Goal: Transaction & Acquisition: Purchase product/service

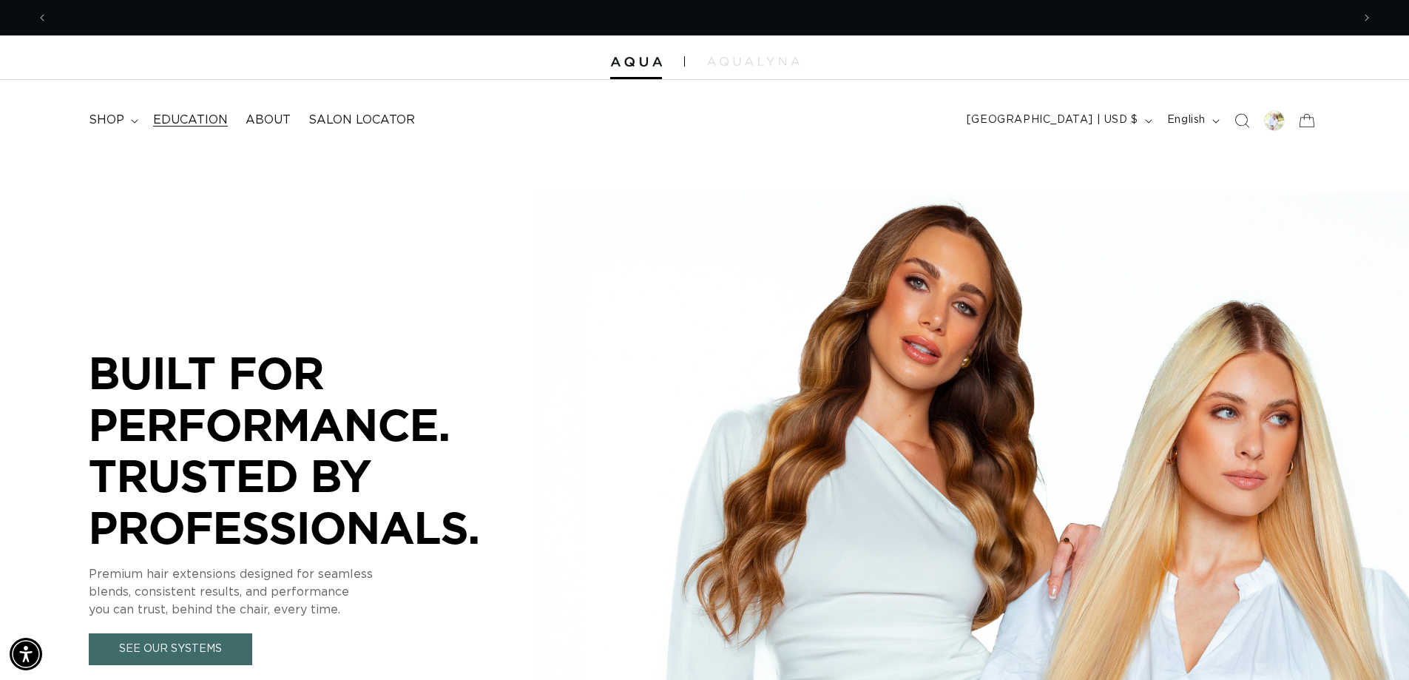
scroll to position [0, 1304]
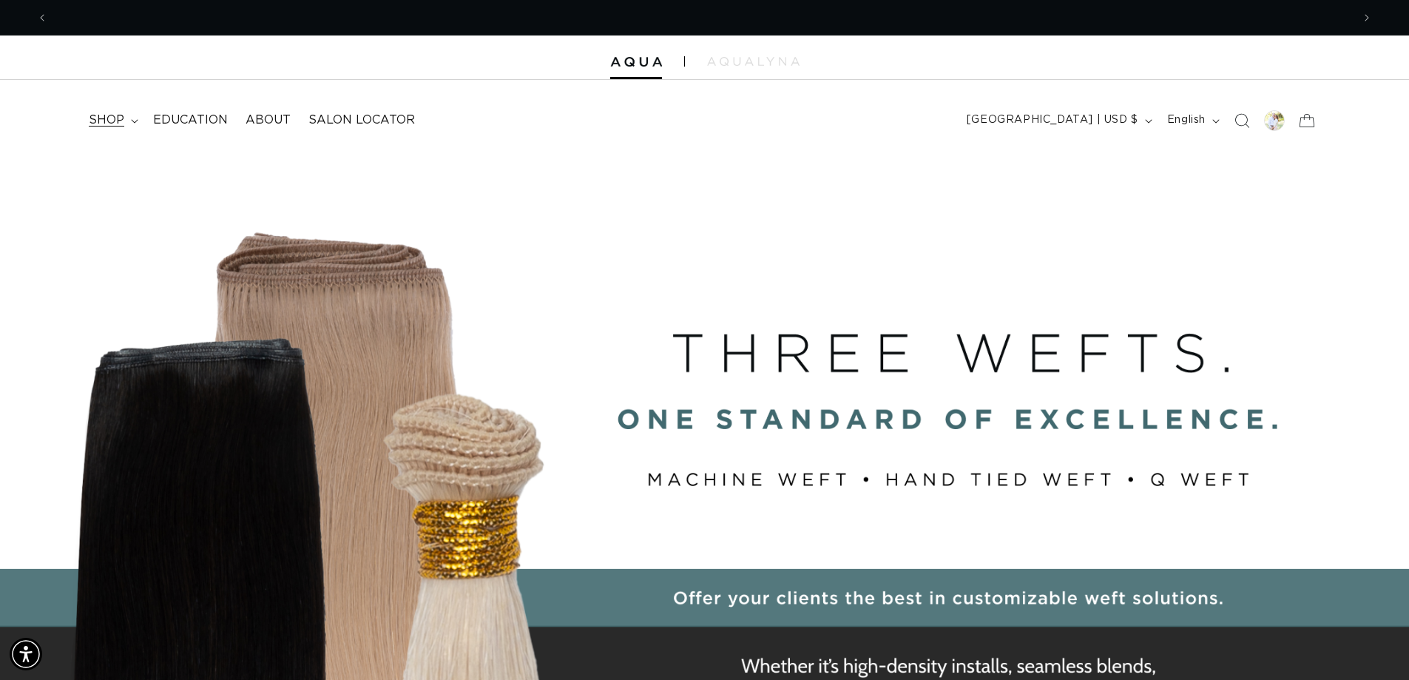
click at [118, 124] on span "shop" at bounding box center [107, 120] width 36 height 16
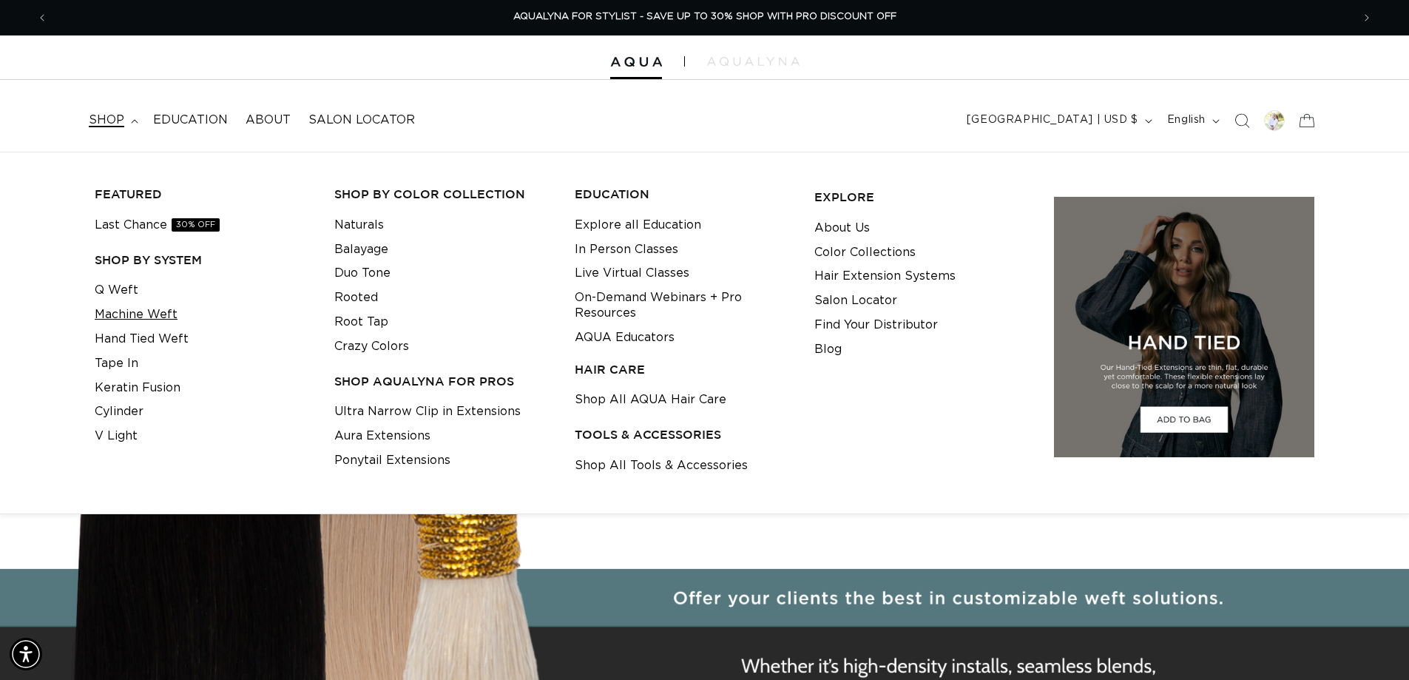
click at [134, 313] on link "Machine Weft" at bounding box center [136, 315] width 83 height 24
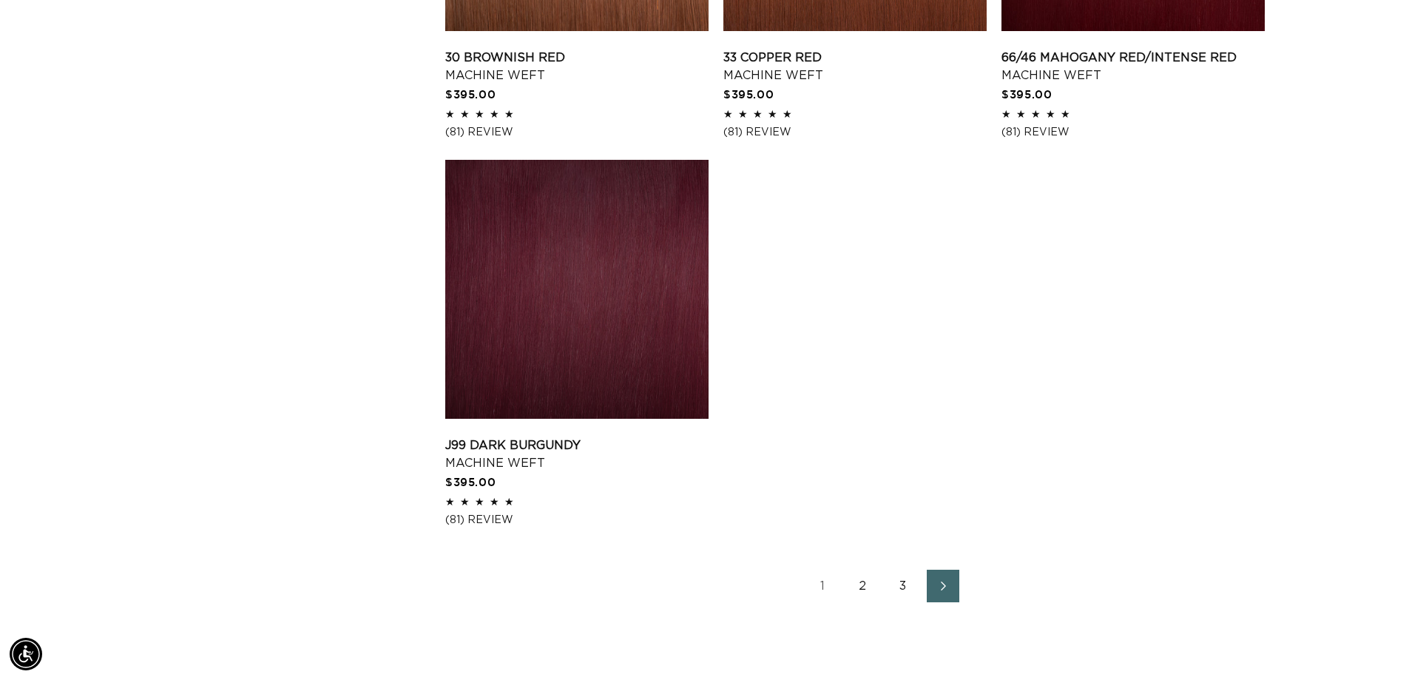
scroll to position [2515, 0]
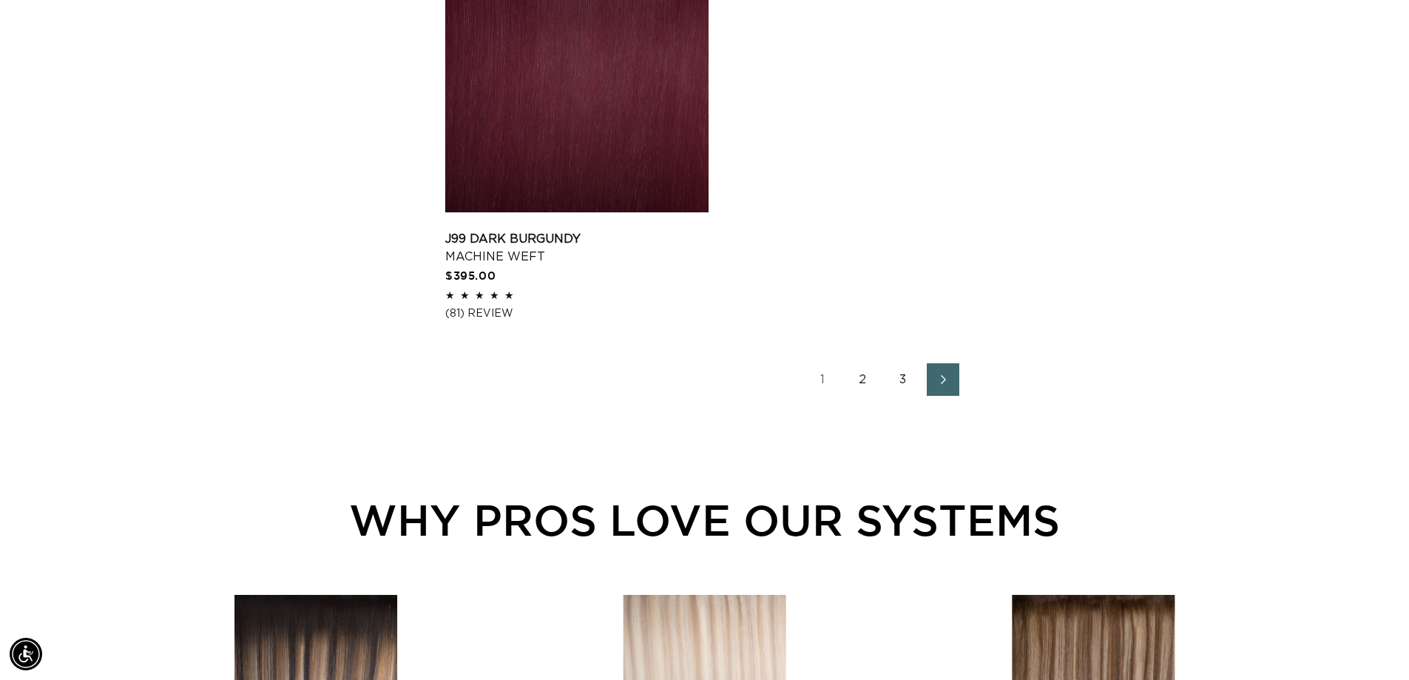
click at [859, 381] on link "2" at bounding box center [863, 379] width 33 height 33
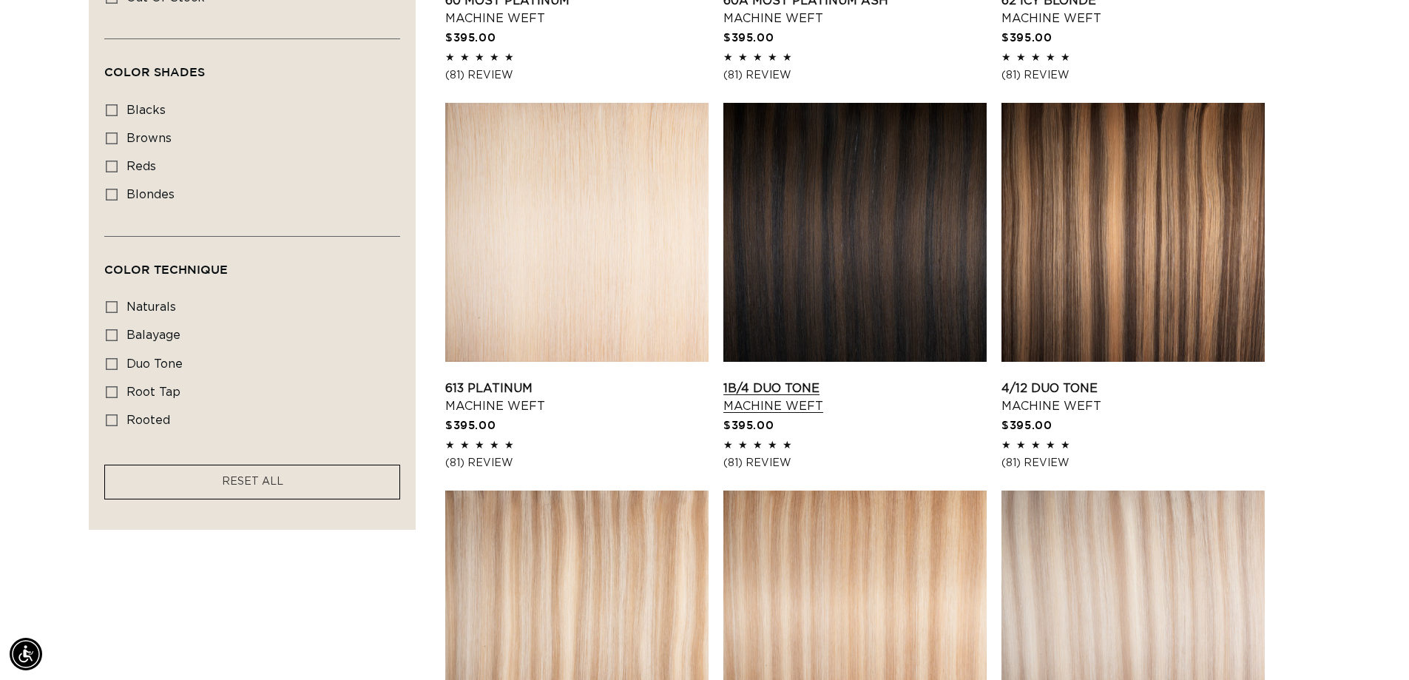
scroll to position [0, 2608]
click at [891, 380] on link "1B/4 Duo Tone Machine Weft" at bounding box center [854, 398] width 263 height 36
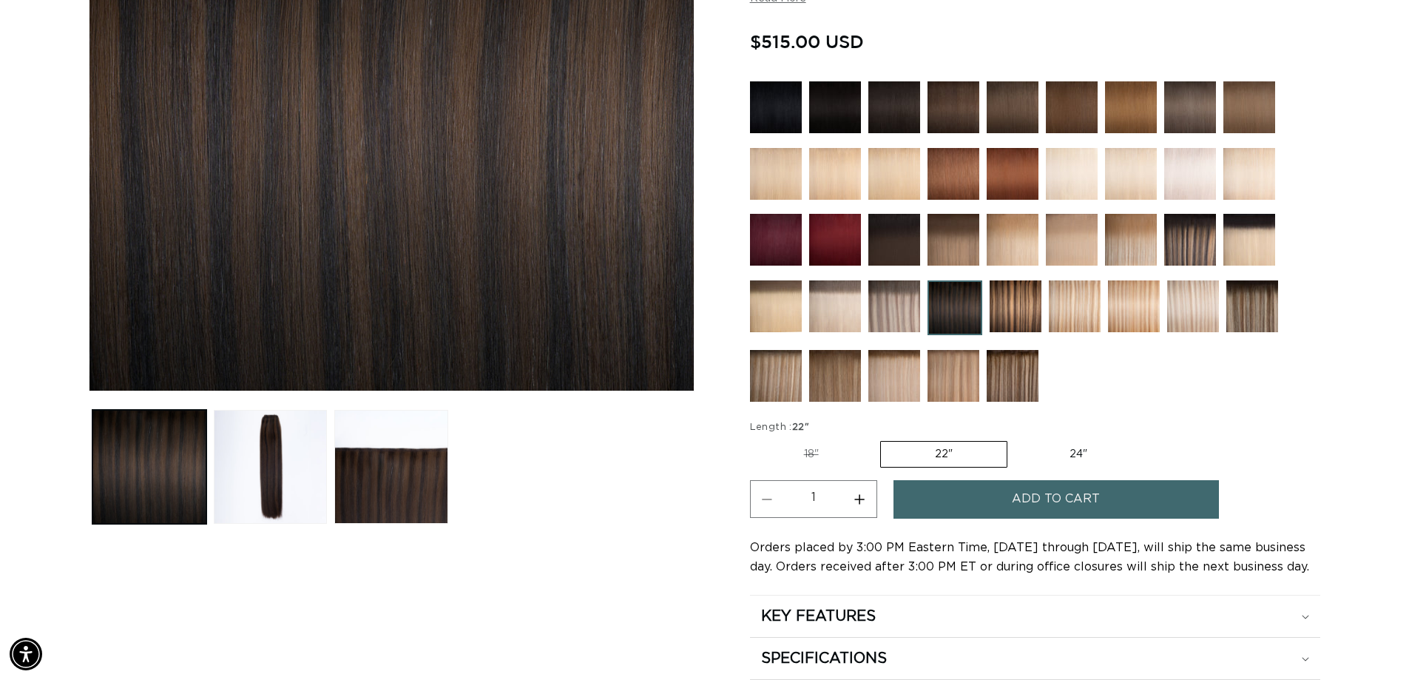
scroll to position [370, 0]
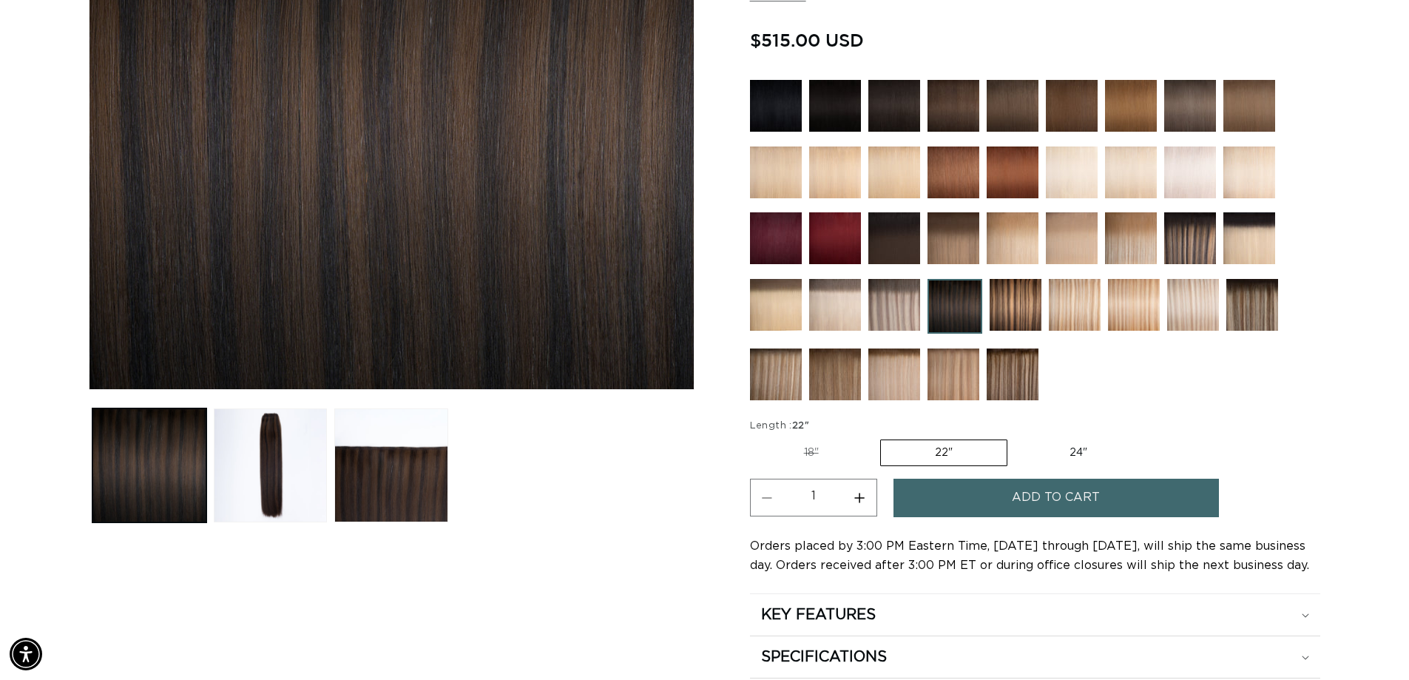
click at [828, 455] on label "18" Variant sold out or unavailable" at bounding box center [811, 452] width 123 height 25
click at [755, 437] on input "18" Variant sold out or unavailable" at bounding box center [754, 436] width 1 height 1
radio input "true"
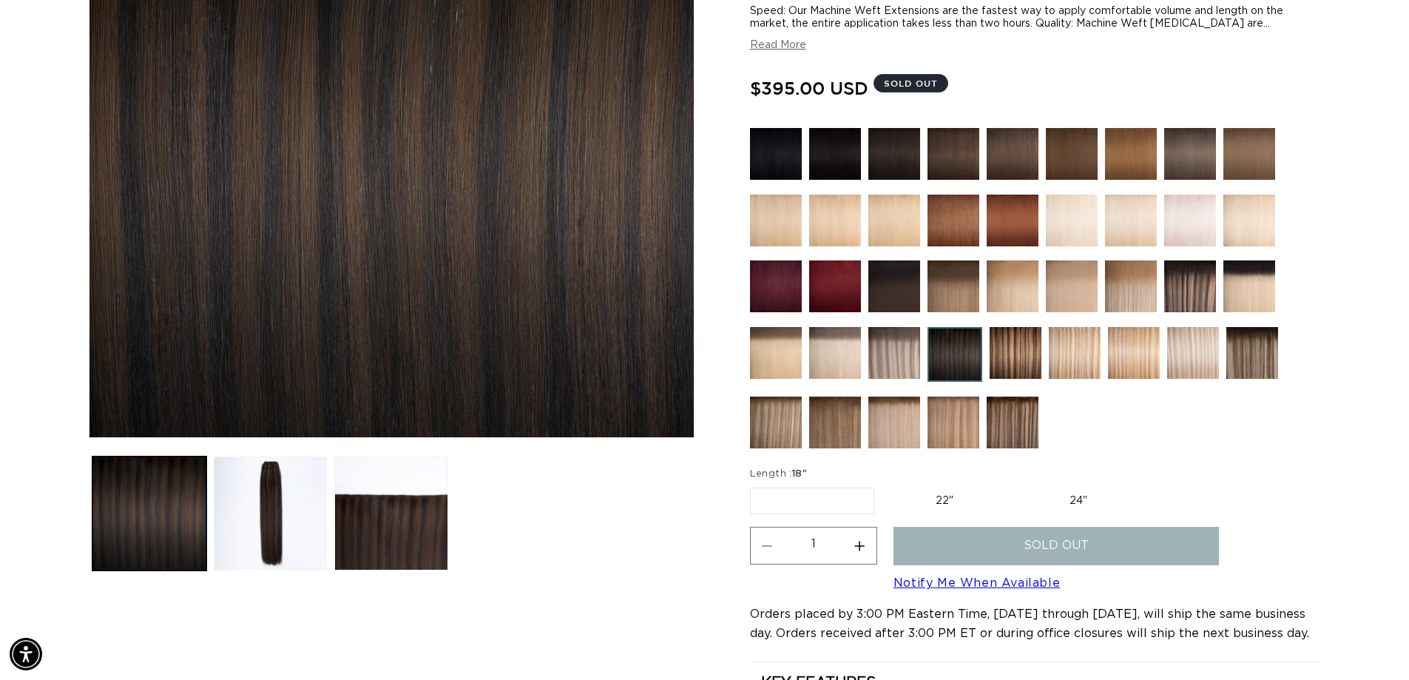
scroll to position [296, 0]
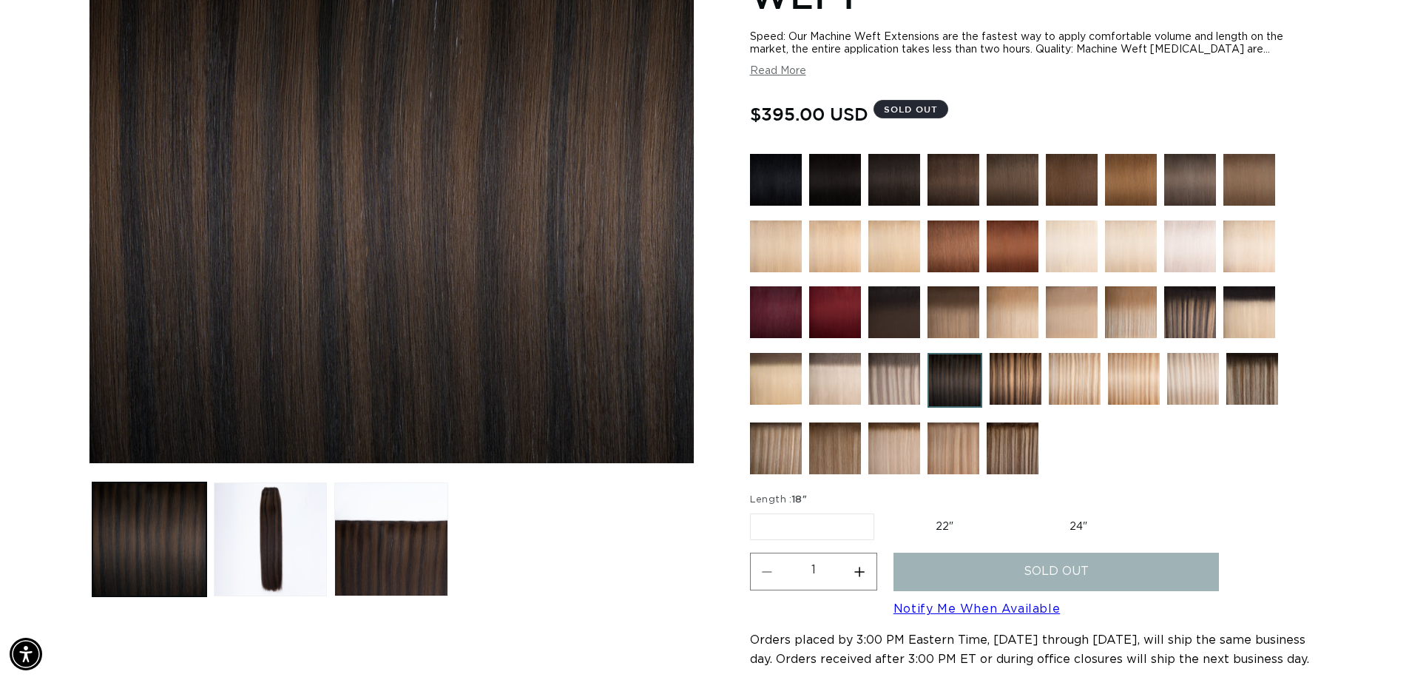
click at [948, 522] on label "22" Variant sold out or unavailable" at bounding box center [945, 526] width 126 height 25
click at [883, 511] on input "22" Variant sold out or unavailable" at bounding box center [882, 510] width 1 height 1
radio input "true"
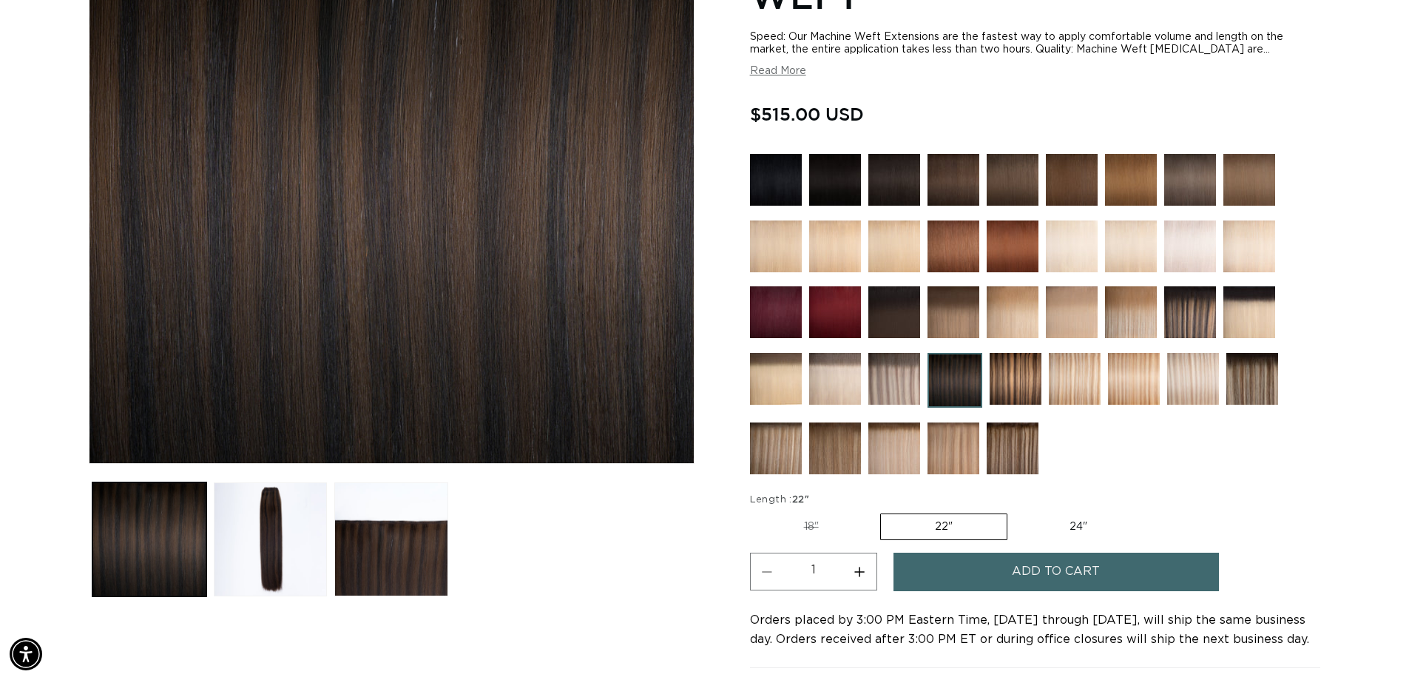
scroll to position [0, 1304]
click at [818, 522] on label "18" Variant sold out or unavailable" at bounding box center [811, 526] width 123 height 25
click at [755, 511] on input "18" Variant sold out or unavailable" at bounding box center [754, 510] width 1 height 1
radio input "true"
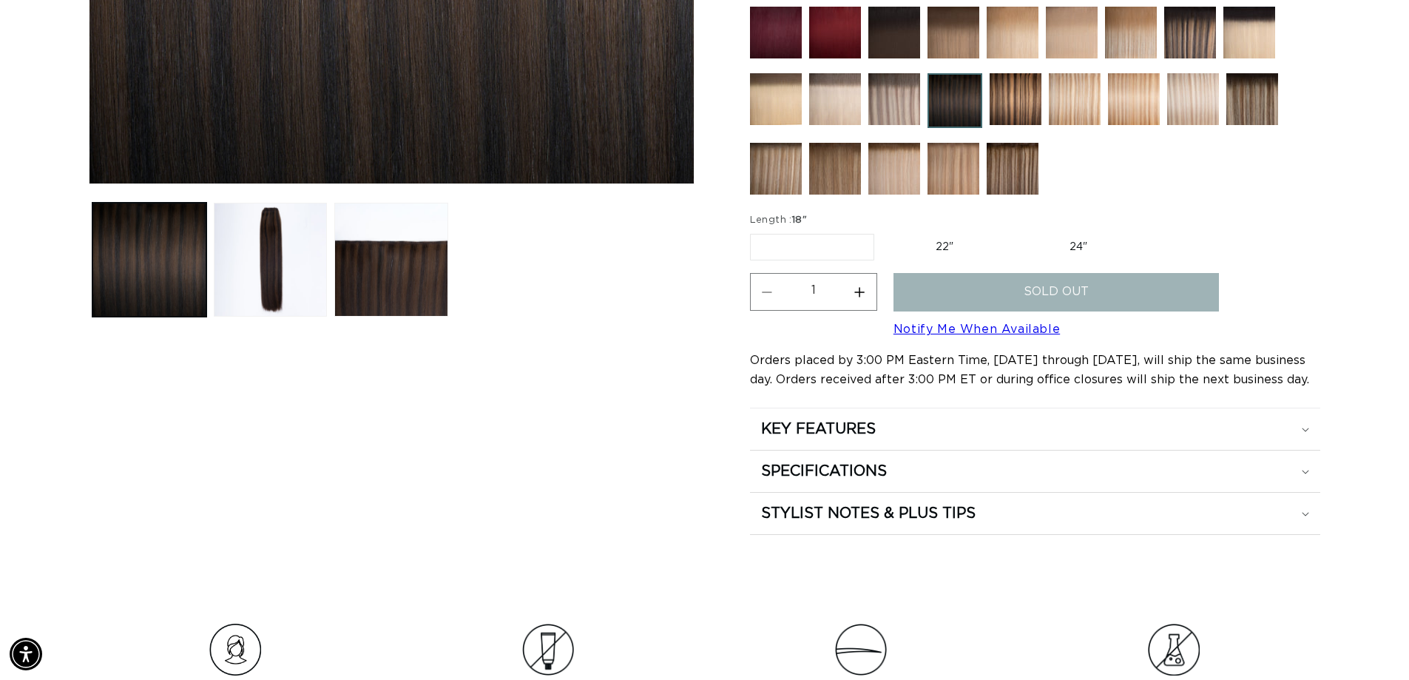
scroll to position [592, 0]
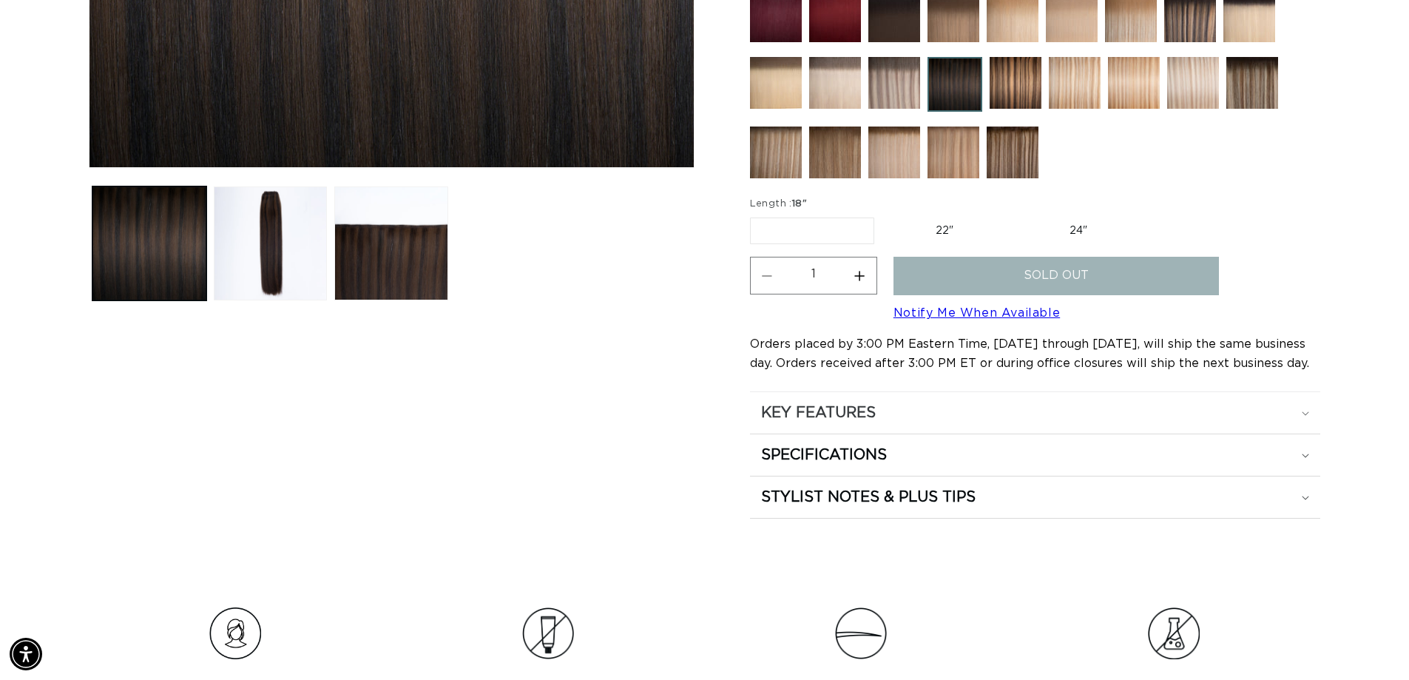
click at [1309, 417] on div "KEY FEATURES" at bounding box center [1035, 412] width 548 height 19
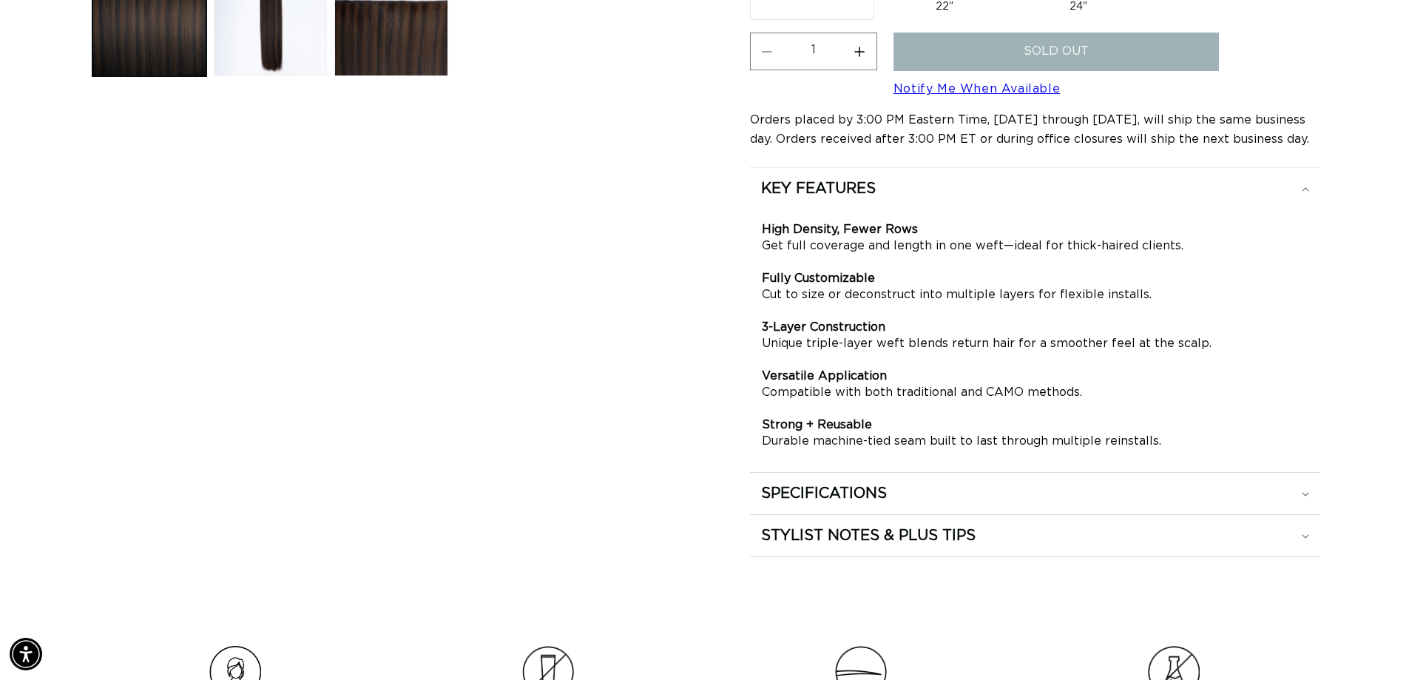
scroll to position [0, 0]
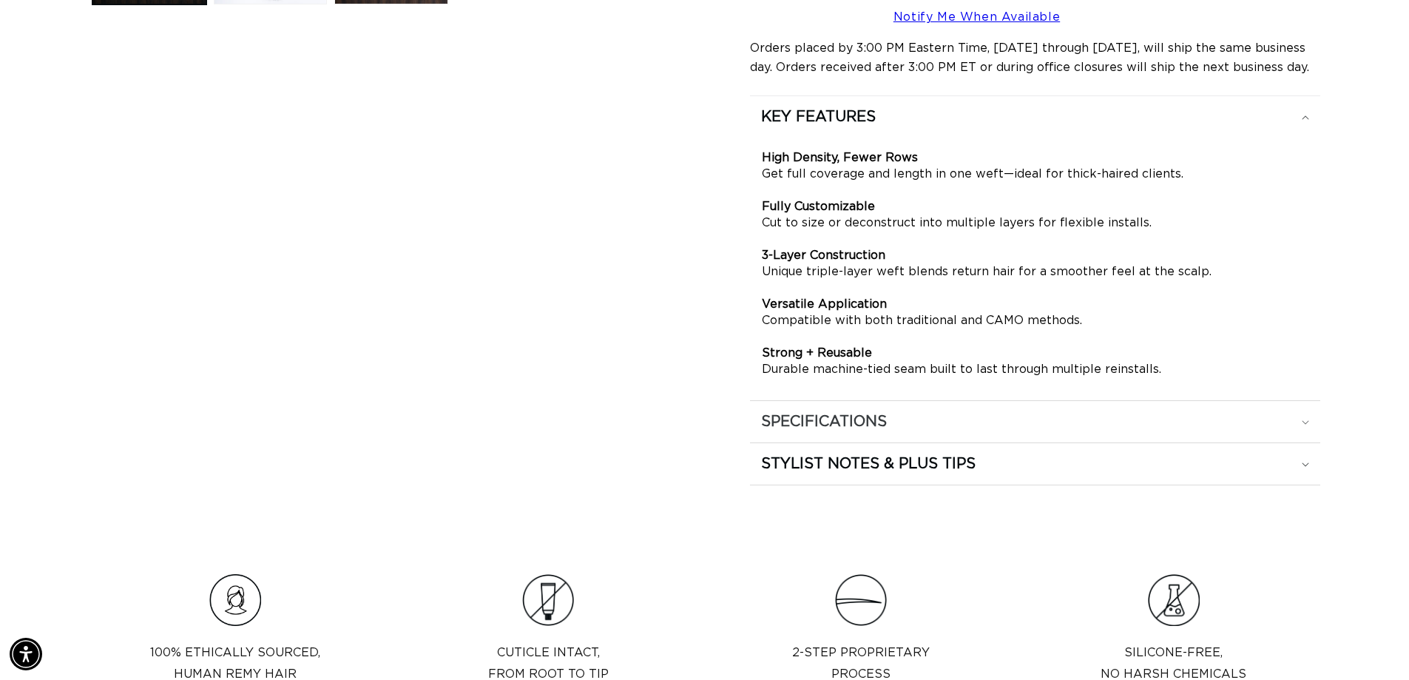
click at [1297, 424] on div "SPECIFICATIONS" at bounding box center [1035, 421] width 548 height 19
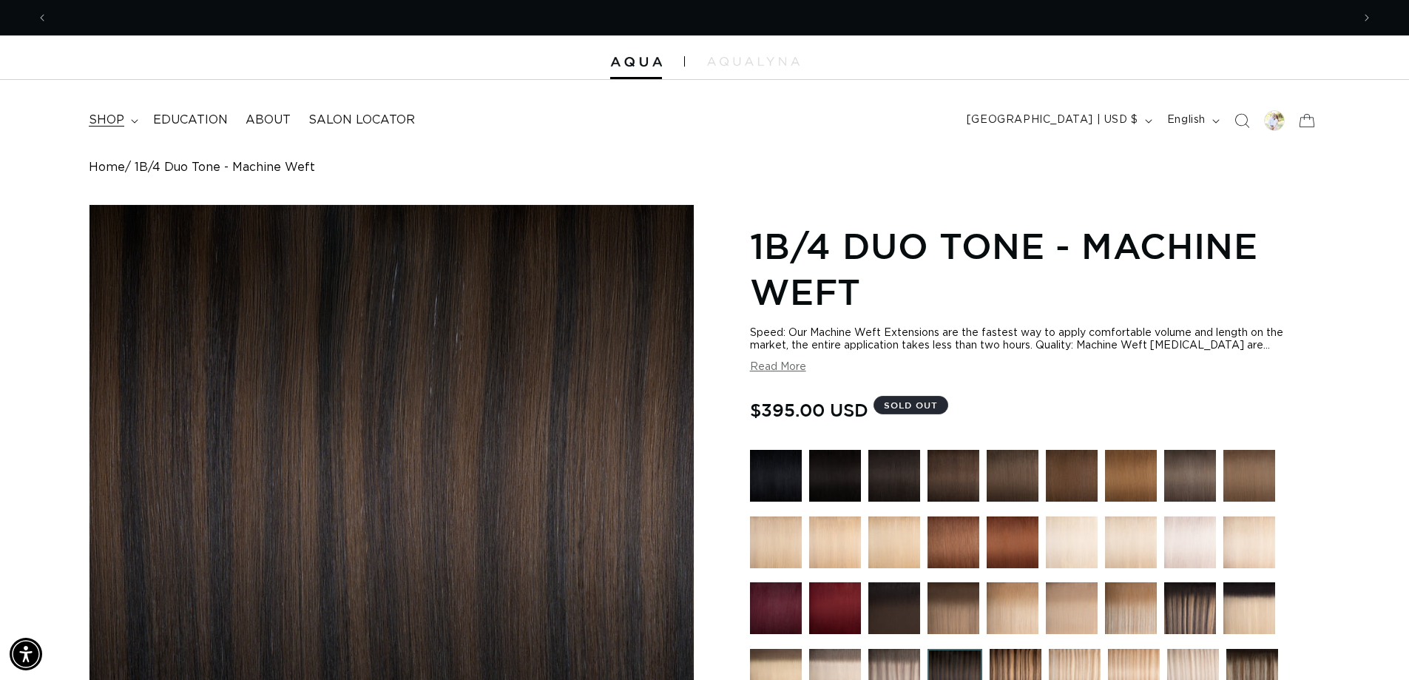
click at [118, 115] on span "shop" at bounding box center [107, 120] width 36 height 16
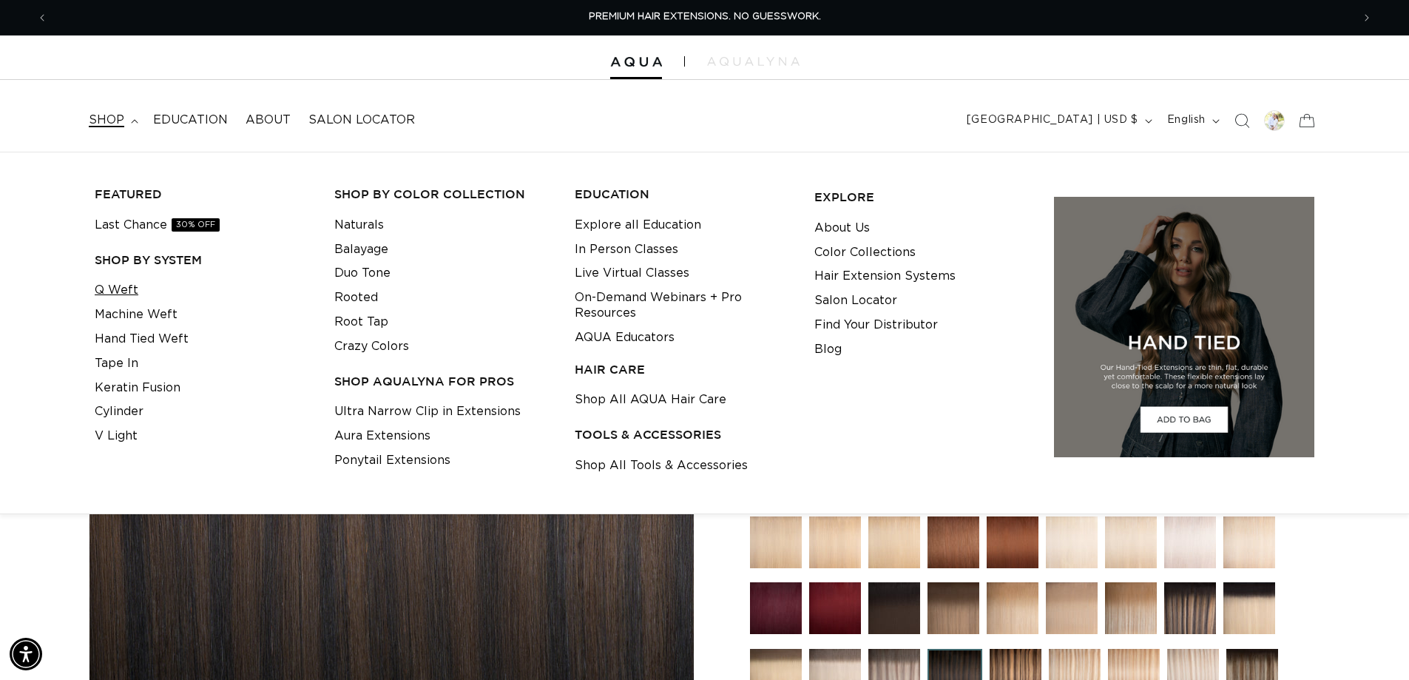
click at [127, 291] on link "Q Weft" at bounding box center [117, 290] width 44 height 24
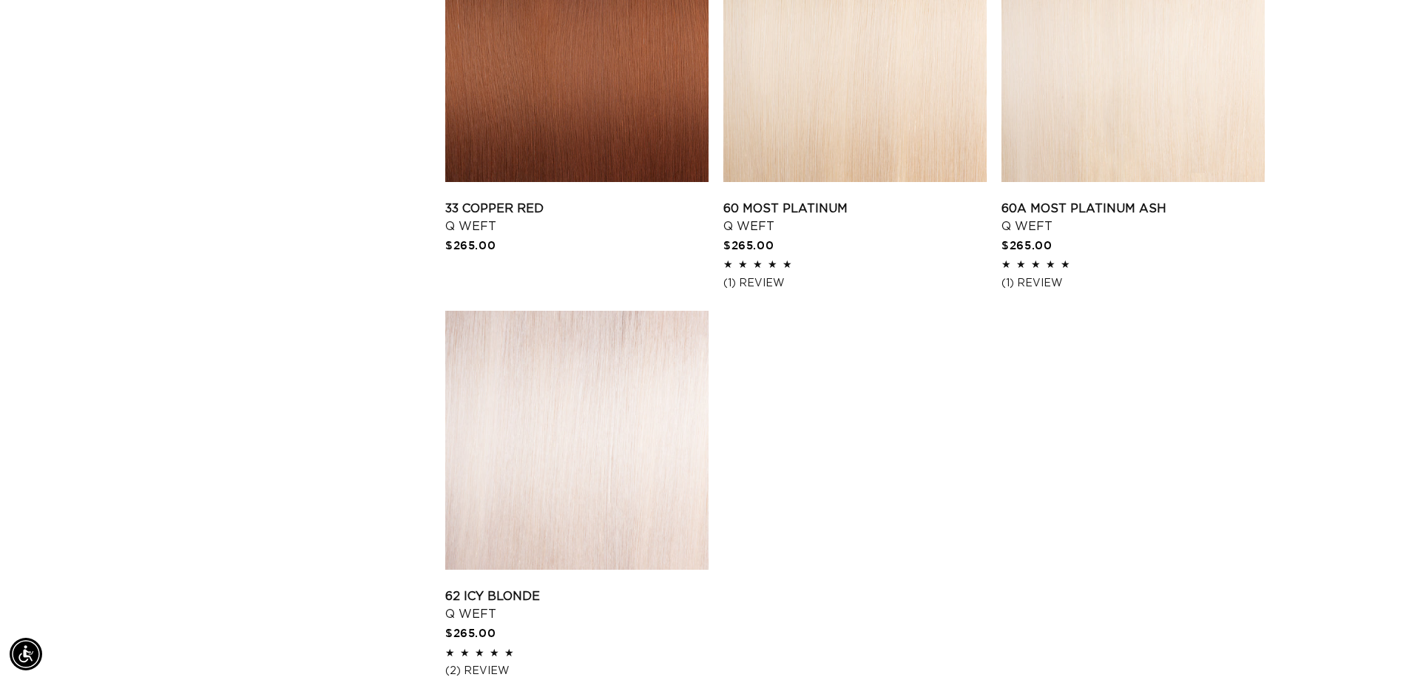
scroll to position [2293, 0]
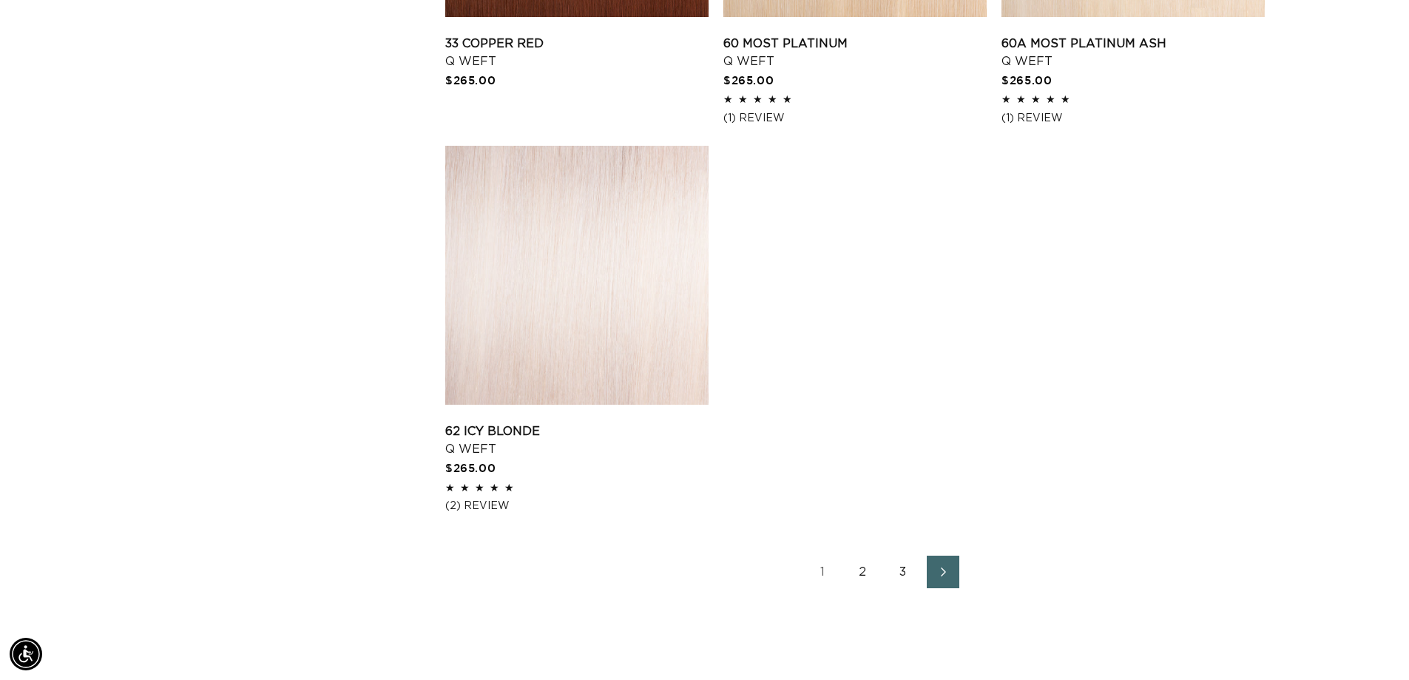
click at [868, 567] on link "2" at bounding box center [863, 572] width 33 height 33
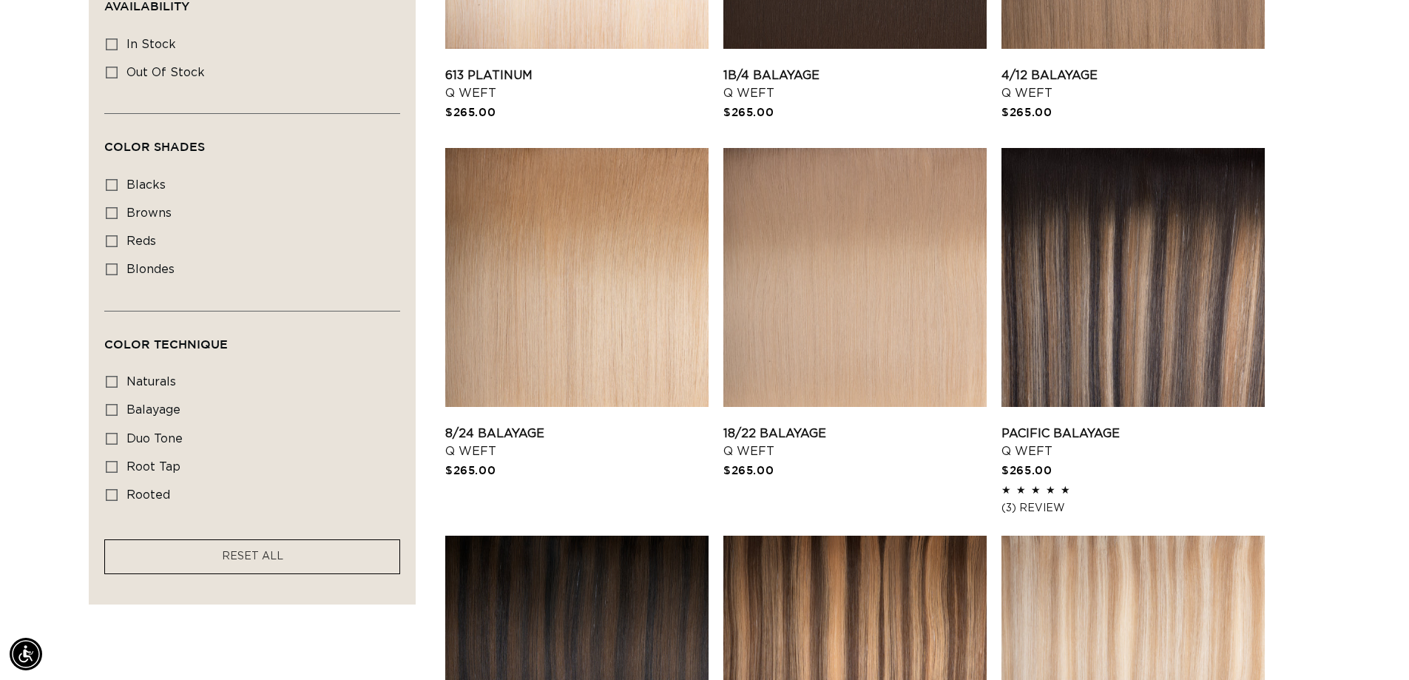
scroll to position [1110, 0]
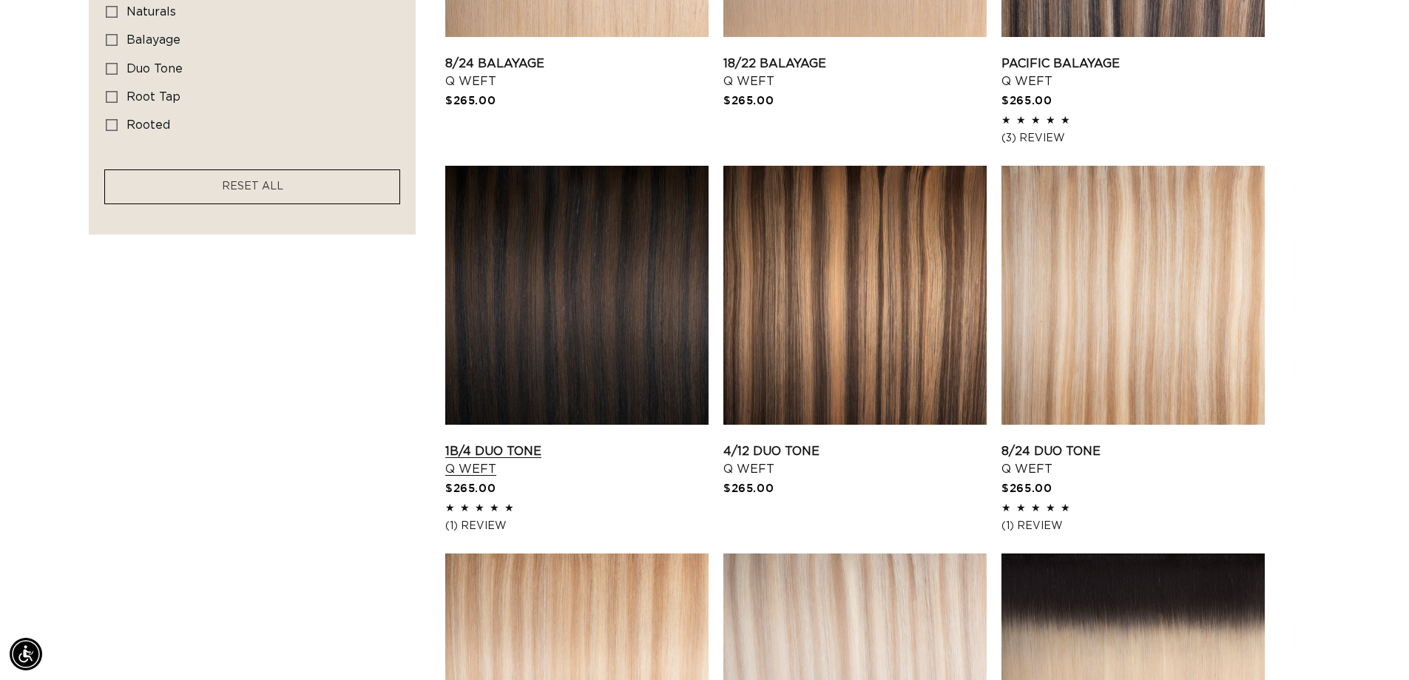
click at [646, 442] on link "1B/4 Duo Tone Q Weft" at bounding box center [576, 460] width 263 height 36
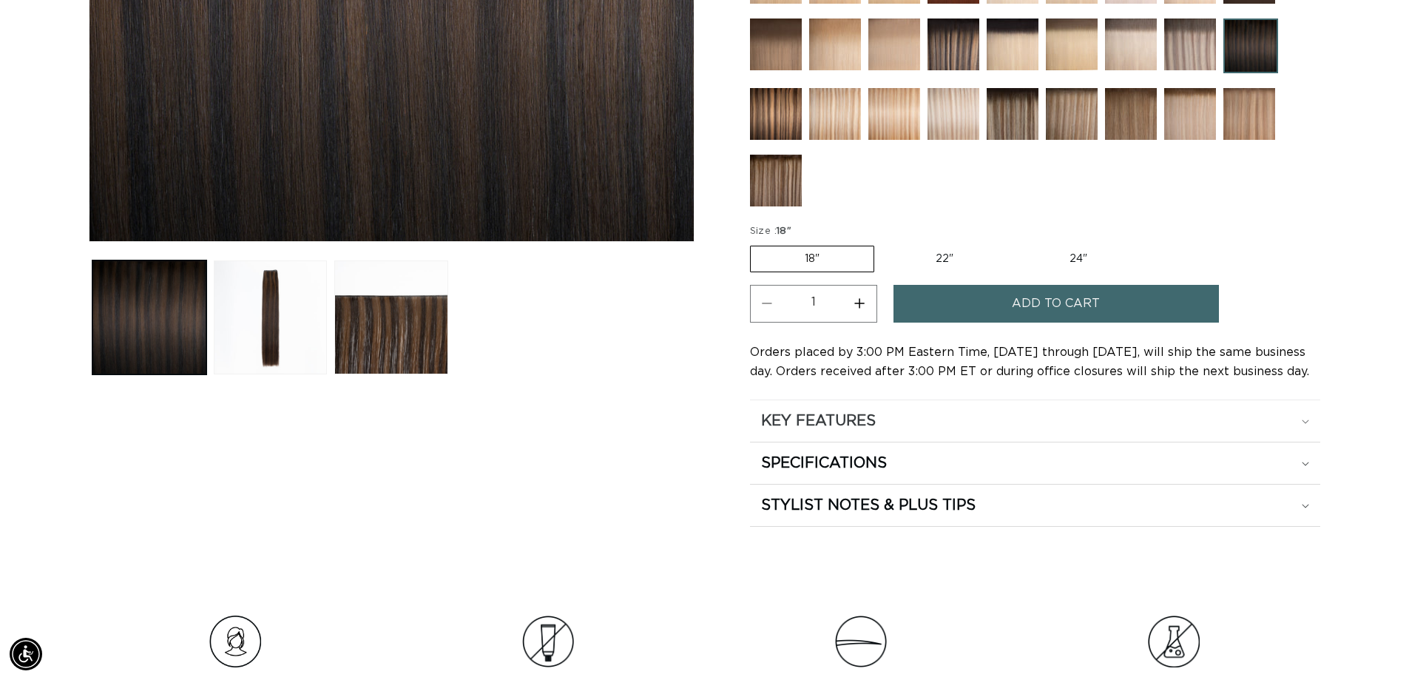
scroll to position [0, 2608]
click at [1302, 419] on icon at bounding box center [1305, 421] width 7 height 4
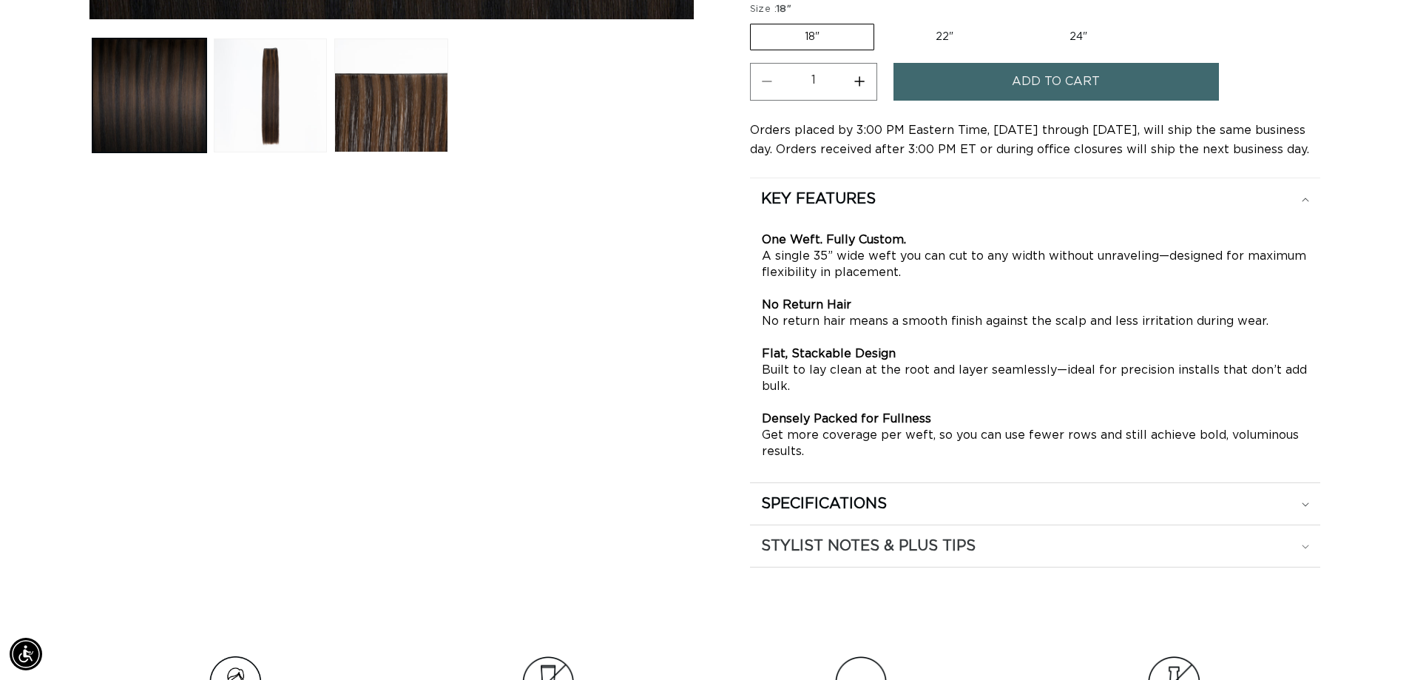
scroll to position [0, 0]
click at [1304, 507] on div "SPECIFICATIONS" at bounding box center [1035, 503] width 548 height 19
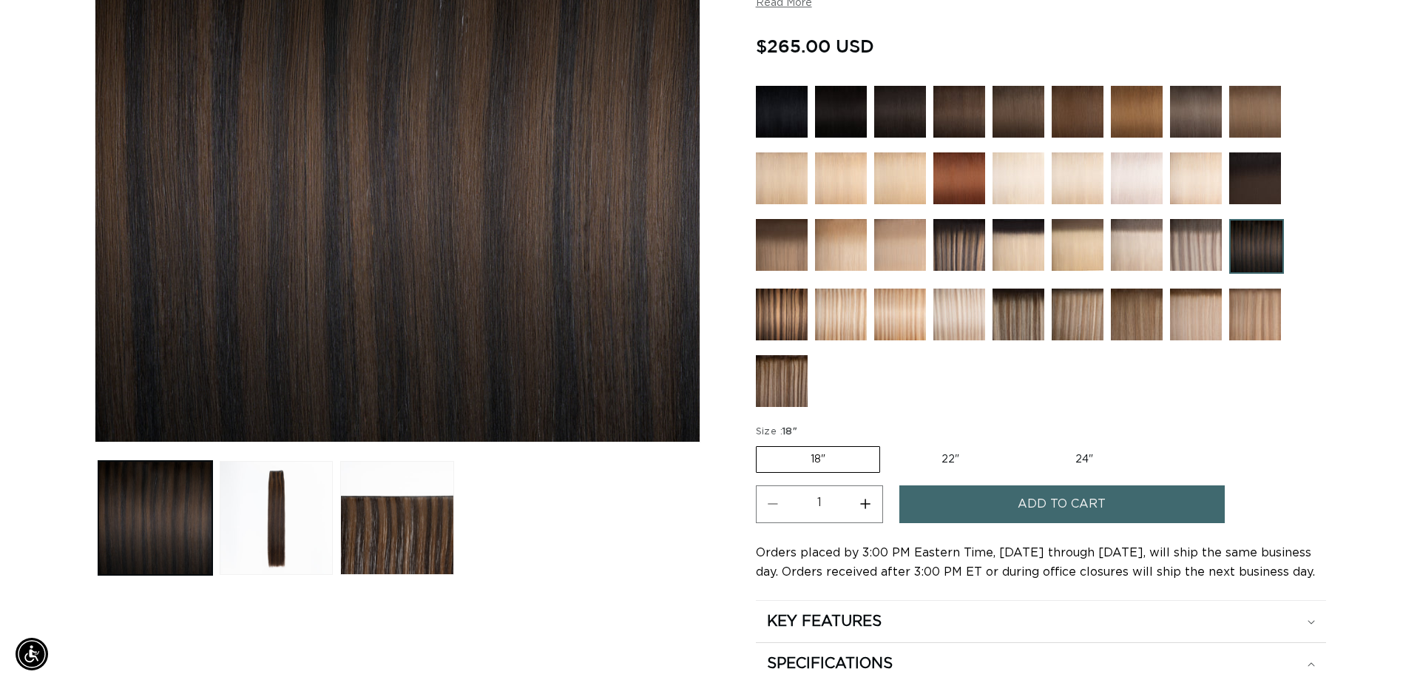
scroll to position [370, 0]
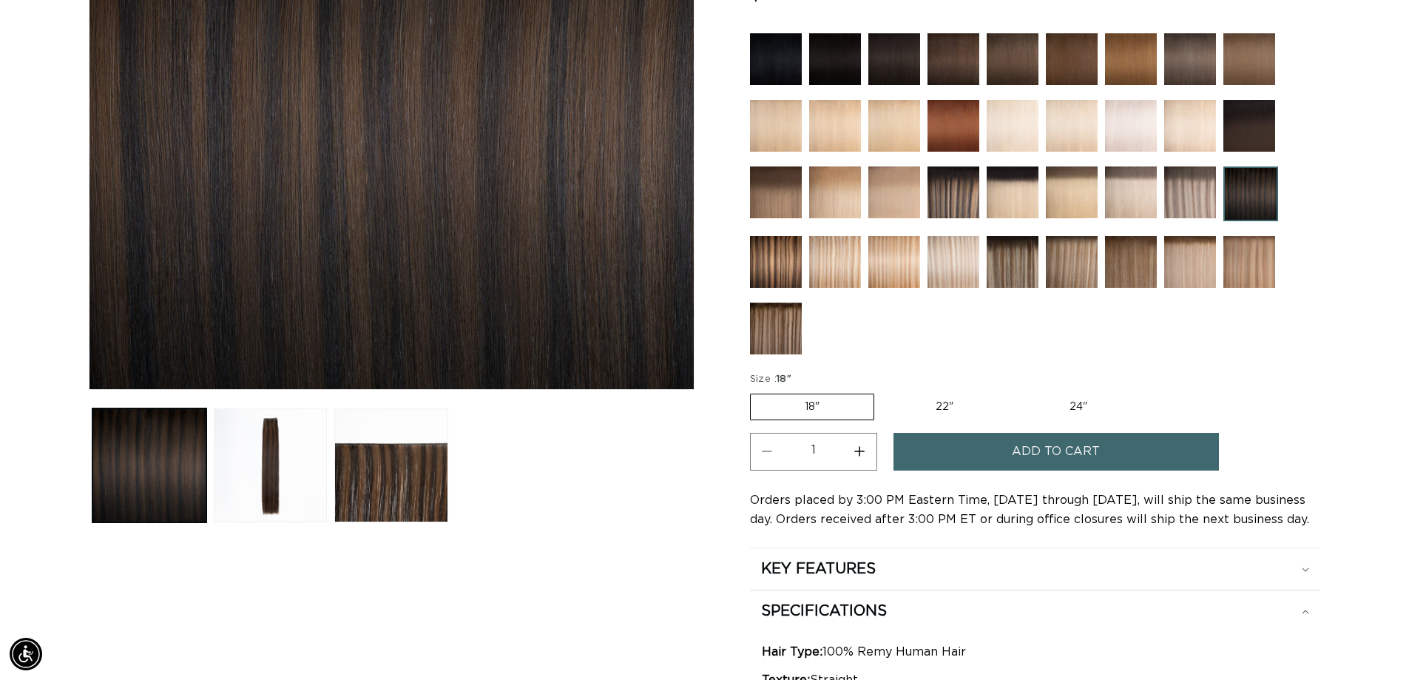
click at [1039, 451] on span "Add to cart" at bounding box center [1056, 452] width 88 height 38
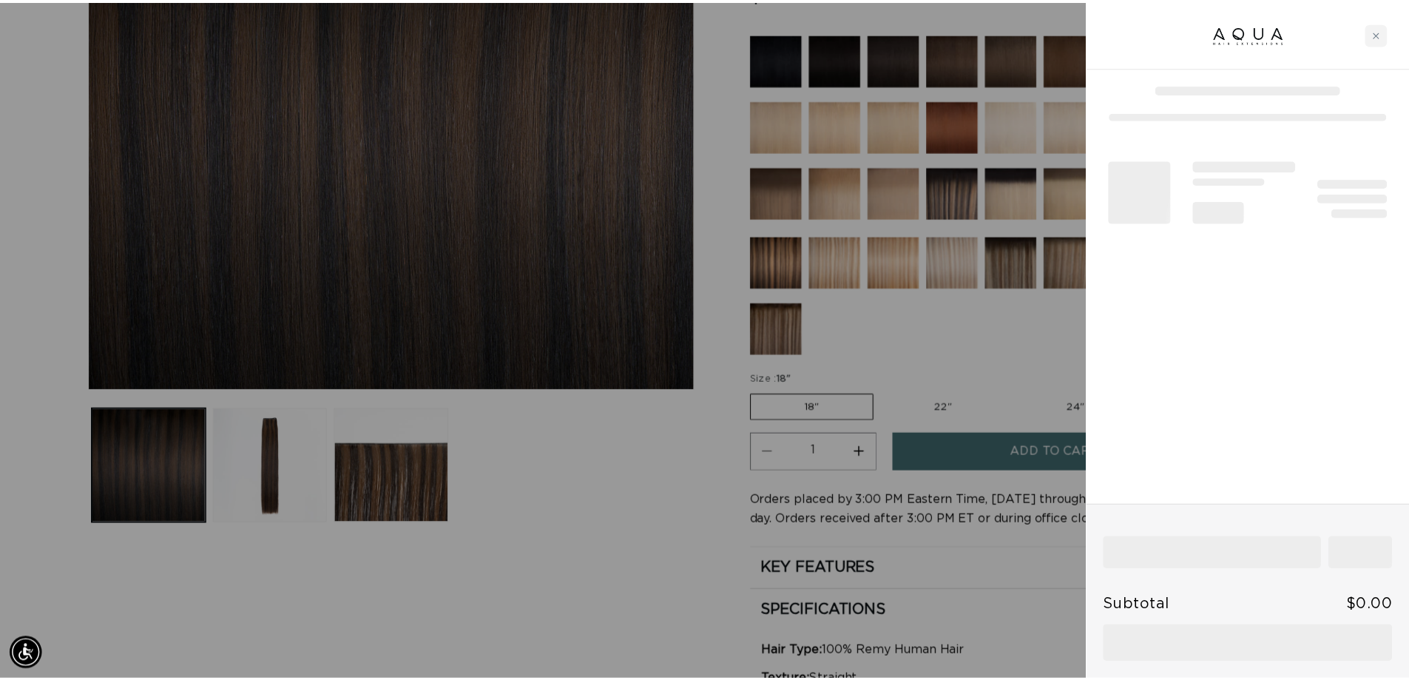
scroll to position [0, 1315]
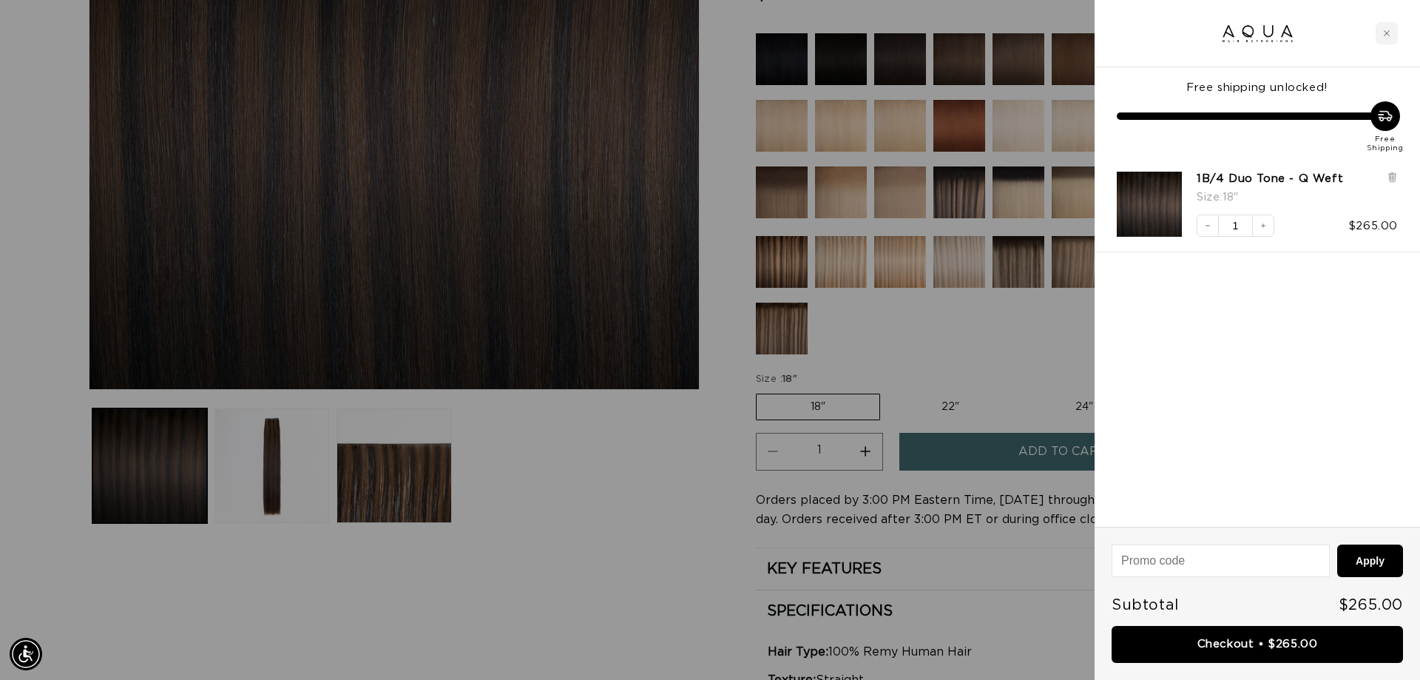
click at [962, 333] on div at bounding box center [710, 340] width 1420 height 680
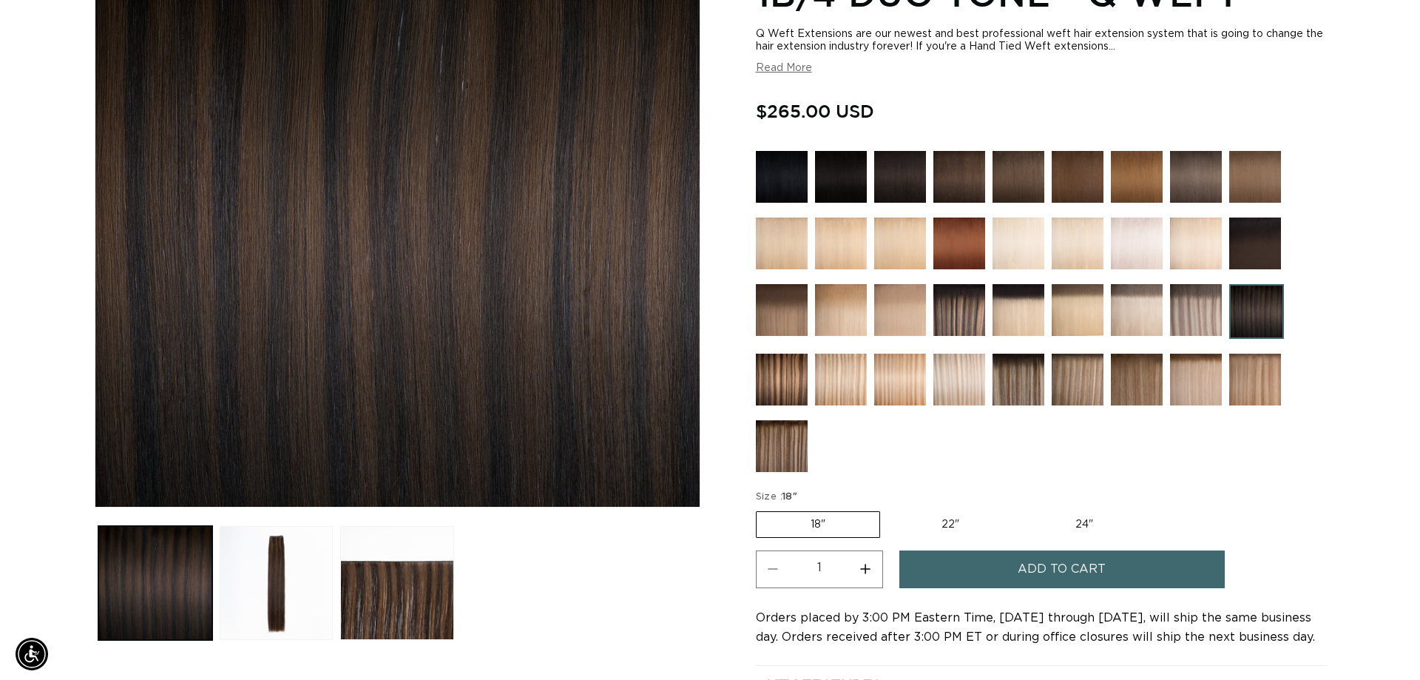
scroll to position [518, 0]
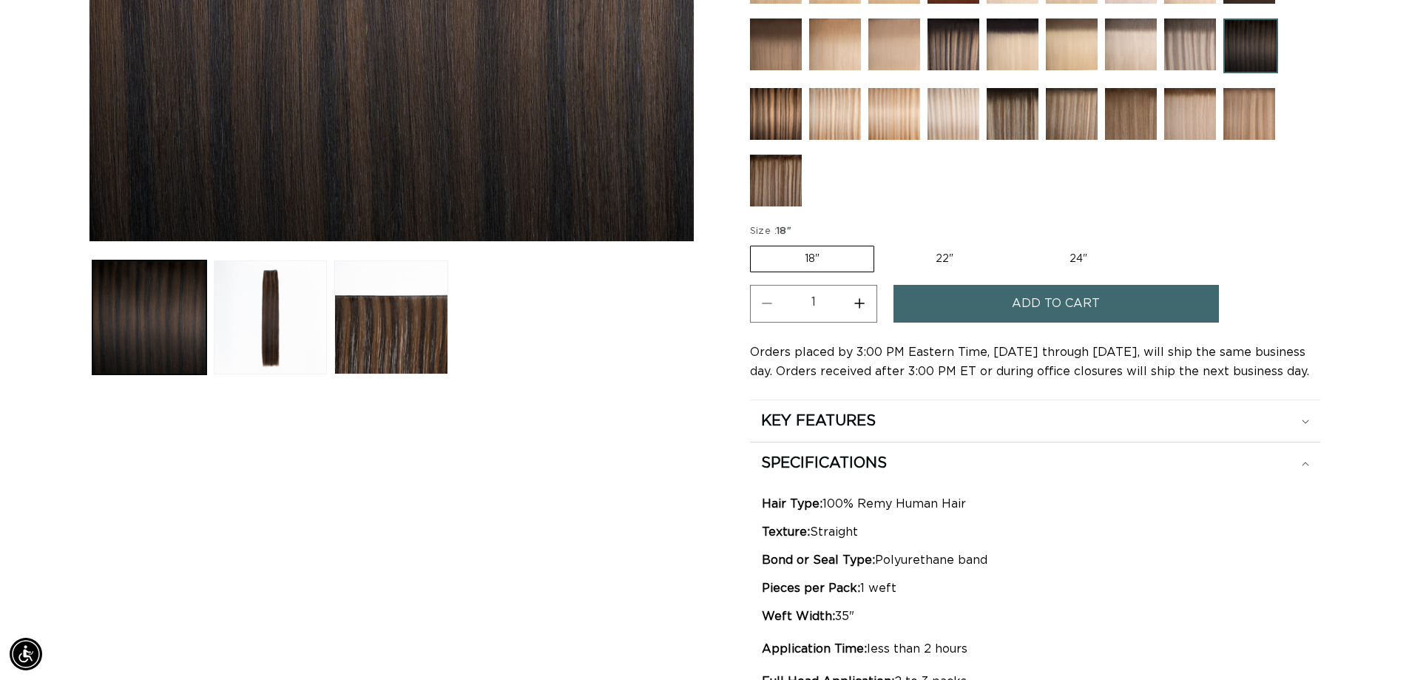
click at [1024, 302] on span "Add to cart" at bounding box center [1056, 304] width 88 height 38
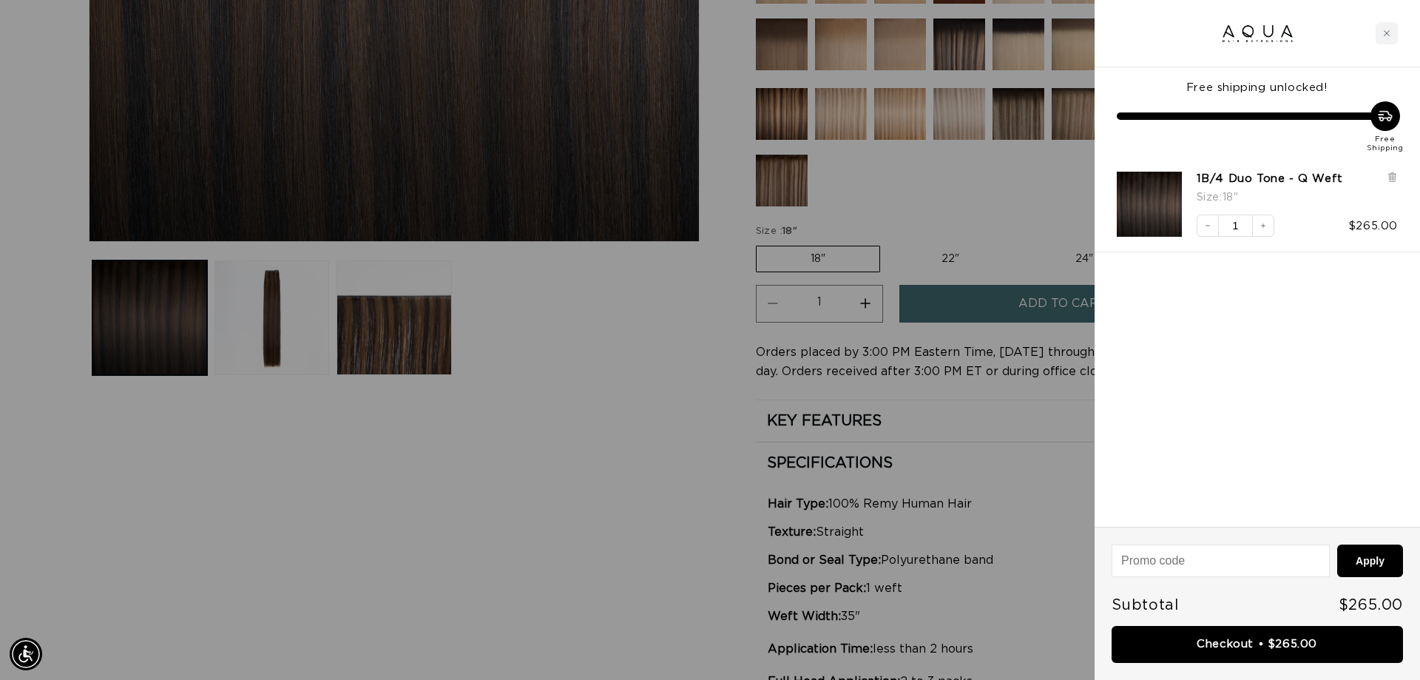
scroll to position [0, 2631]
click at [1207, 223] on icon "Decrease quantity" at bounding box center [1208, 225] width 9 height 9
click at [1232, 559] on input at bounding box center [1221, 560] width 217 height 31
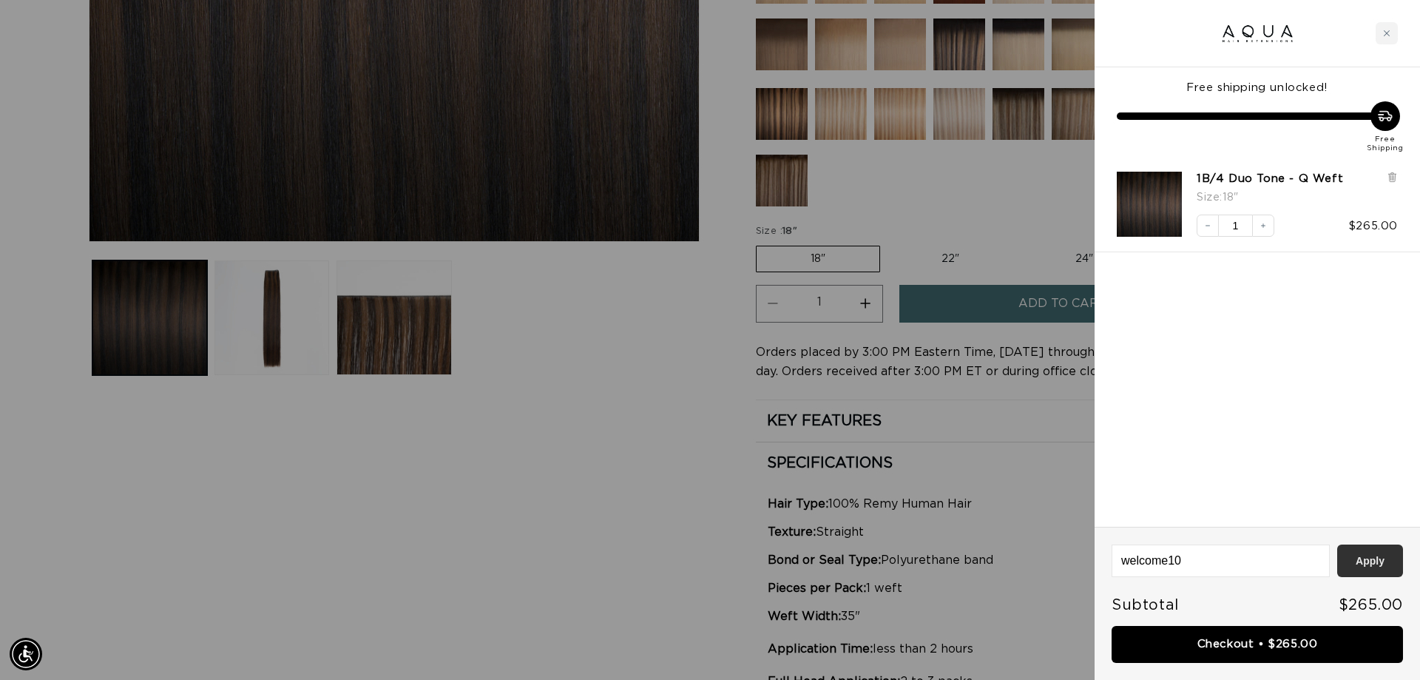
type input "welcome10"
click at [1383, 561] on button "Apply" at bounding box center [1370, 560] width 66 height 33
click at [1205, 570] on input at bounding box center [1221, 560] width 217 height 31
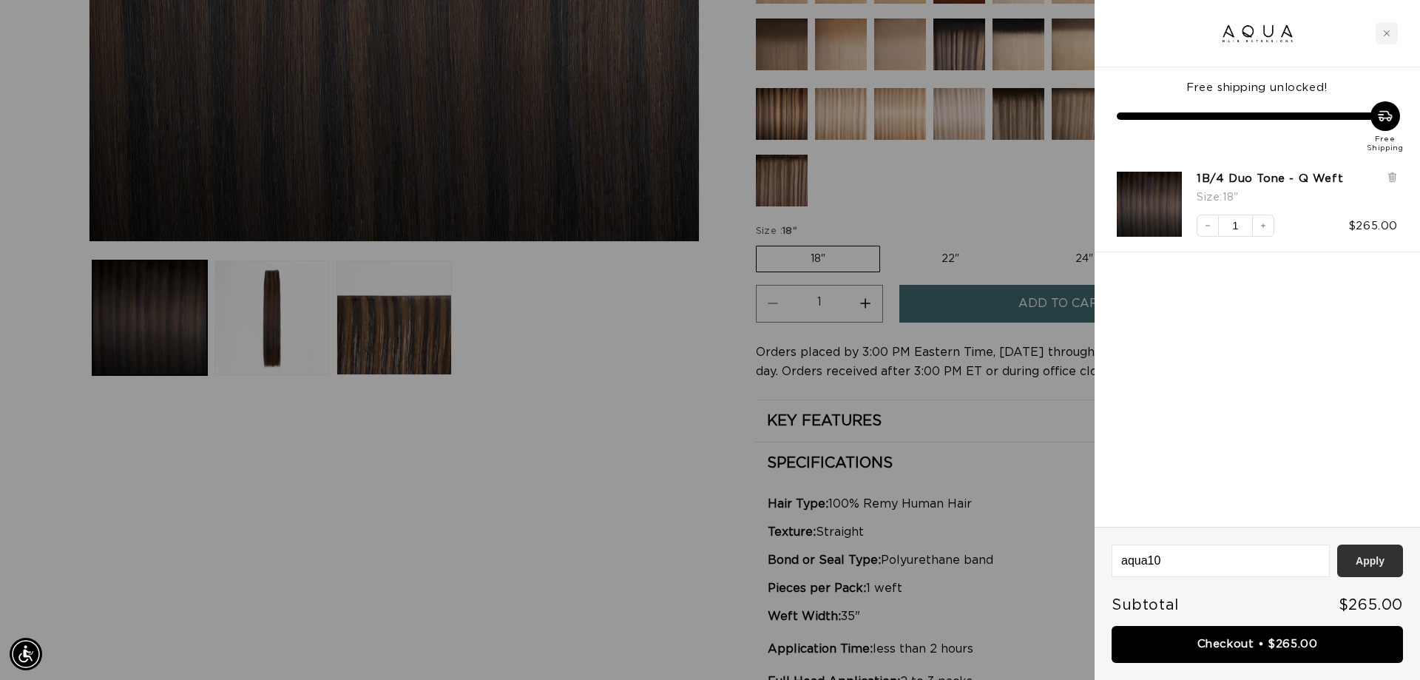
type input "aqua10"
click at [1370, 555] on button "Apply" at bounding box center [1370, 560] width 66 height 33
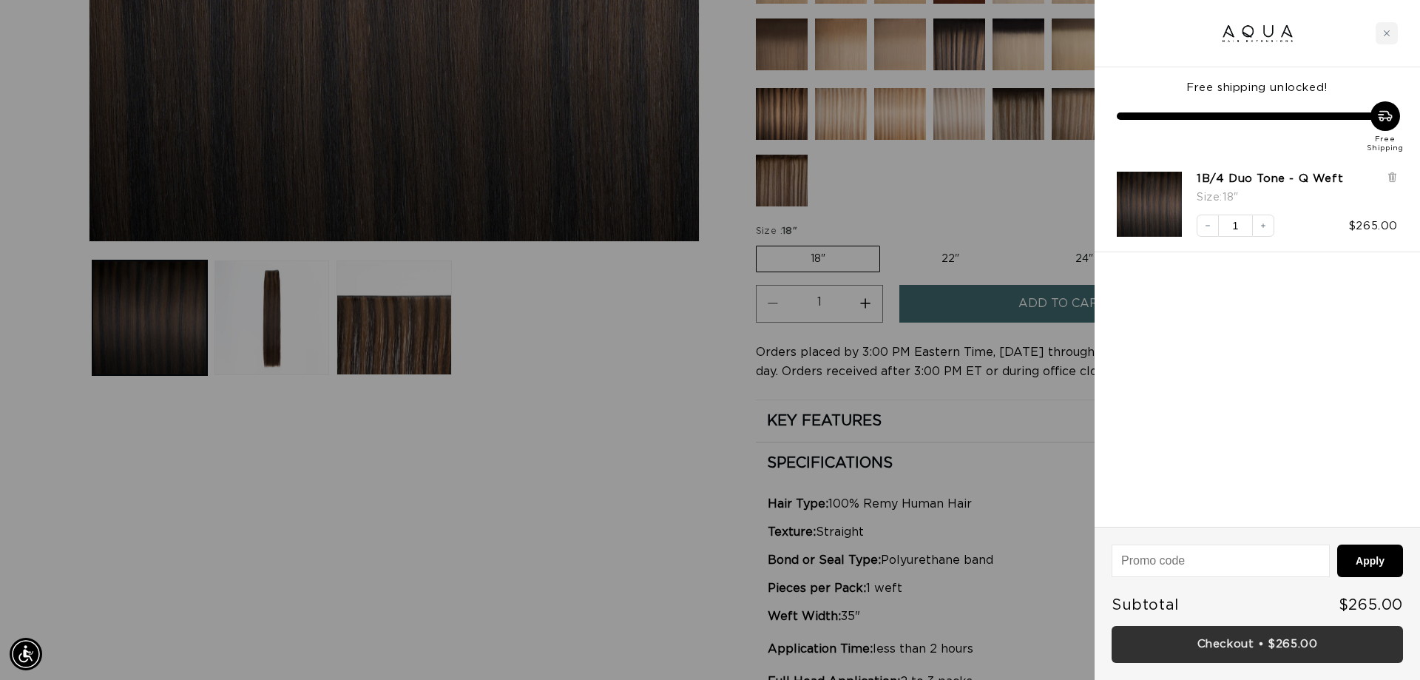
click at [1251, 646] on link "Checkout • $265.00" at bounding box center [1257, 645] width 291 height 38
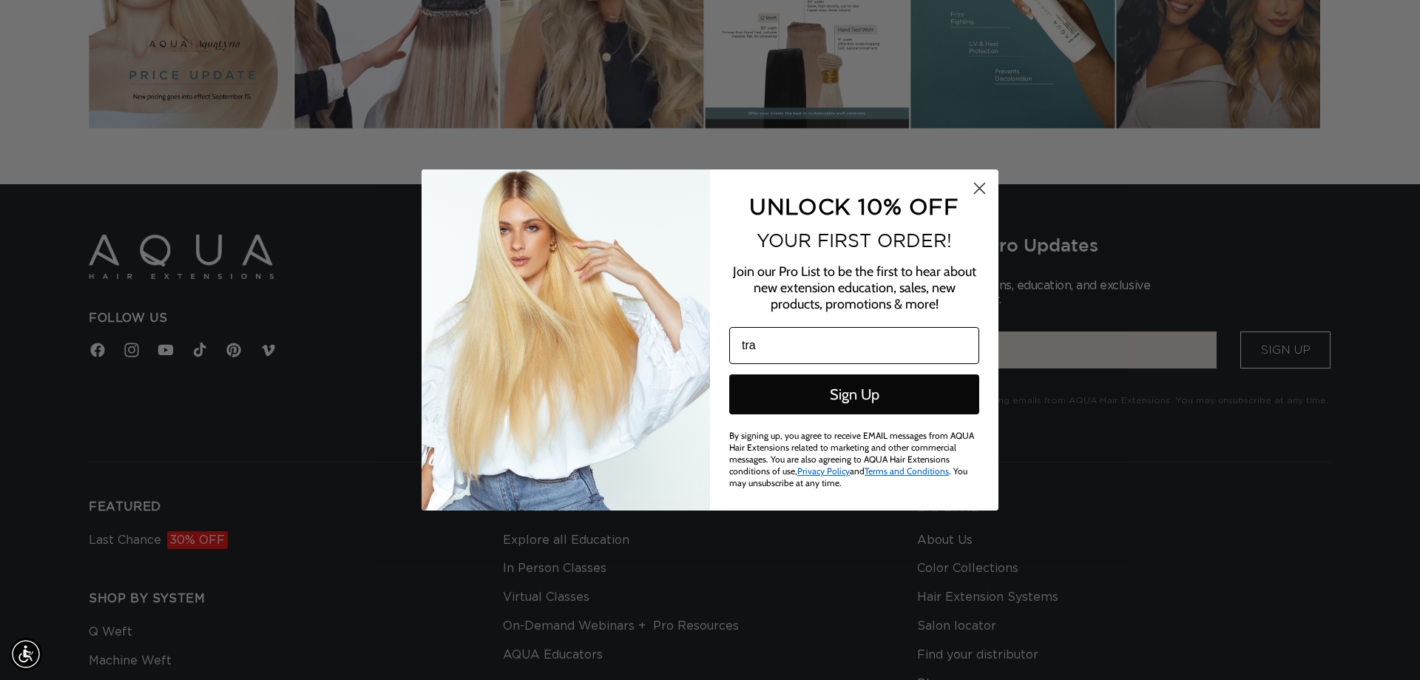
type input "[EMAIL_ADDRESS][DOMAIN_NAME]"
click at [833, 393] on button "Sign Up" at bounding box center [854, 394] width 250 height 40
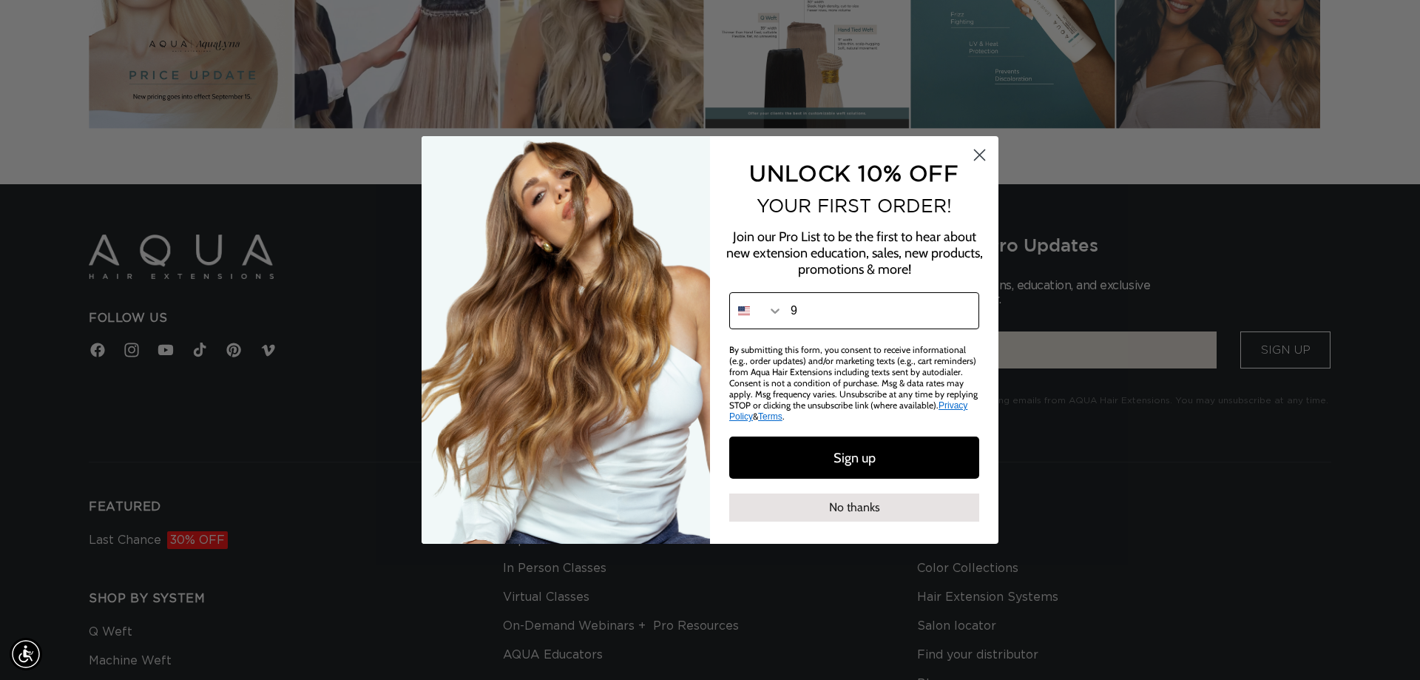
scroll to position [0, 0]
type input "[PHONE_NUMBER]"
click at [888, 455] on button "Sign up" at bounding box center [854, 457] width 250 height 42
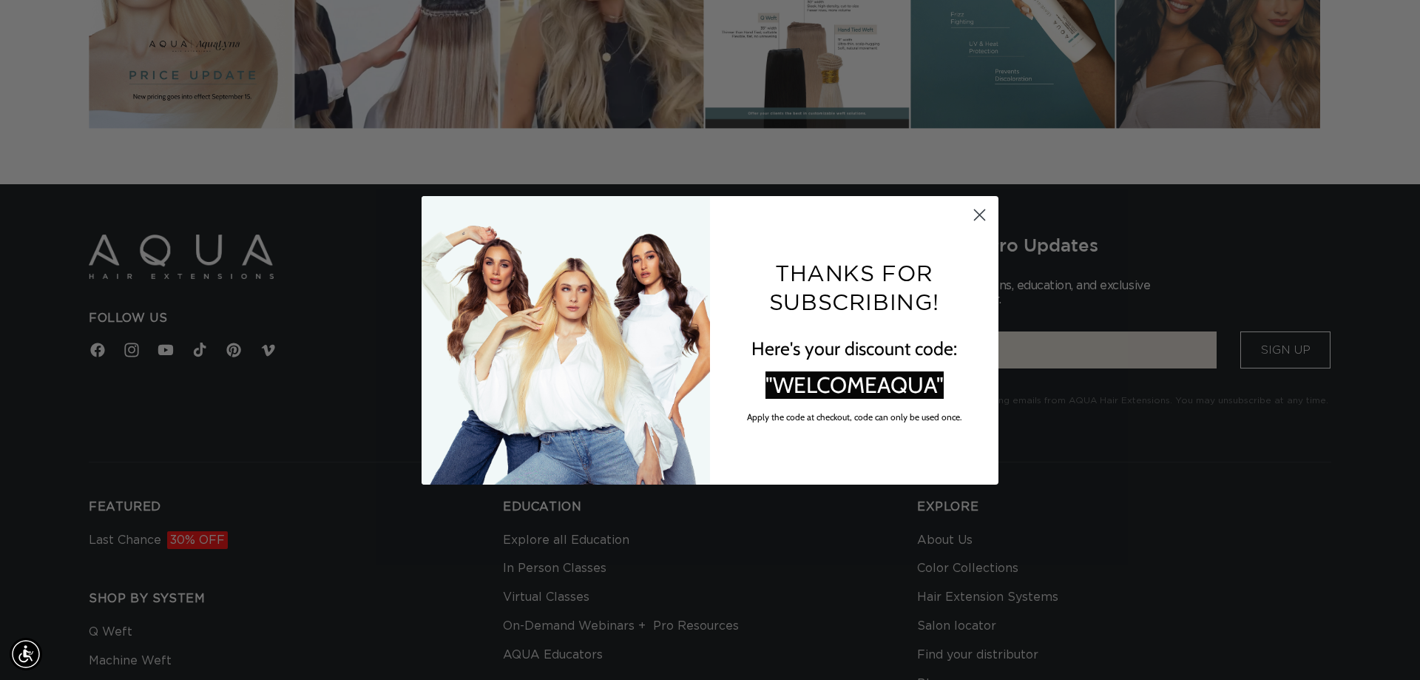
scroll to position [0, 2631]
drag, startPoint x: 976, startPoint y: 213, endPoint x: 888, endPoint y: 248, distance: 94.6
click at [976, 213] on circle "Close dialog" at bounding box center [980, 214] width 24 height 24
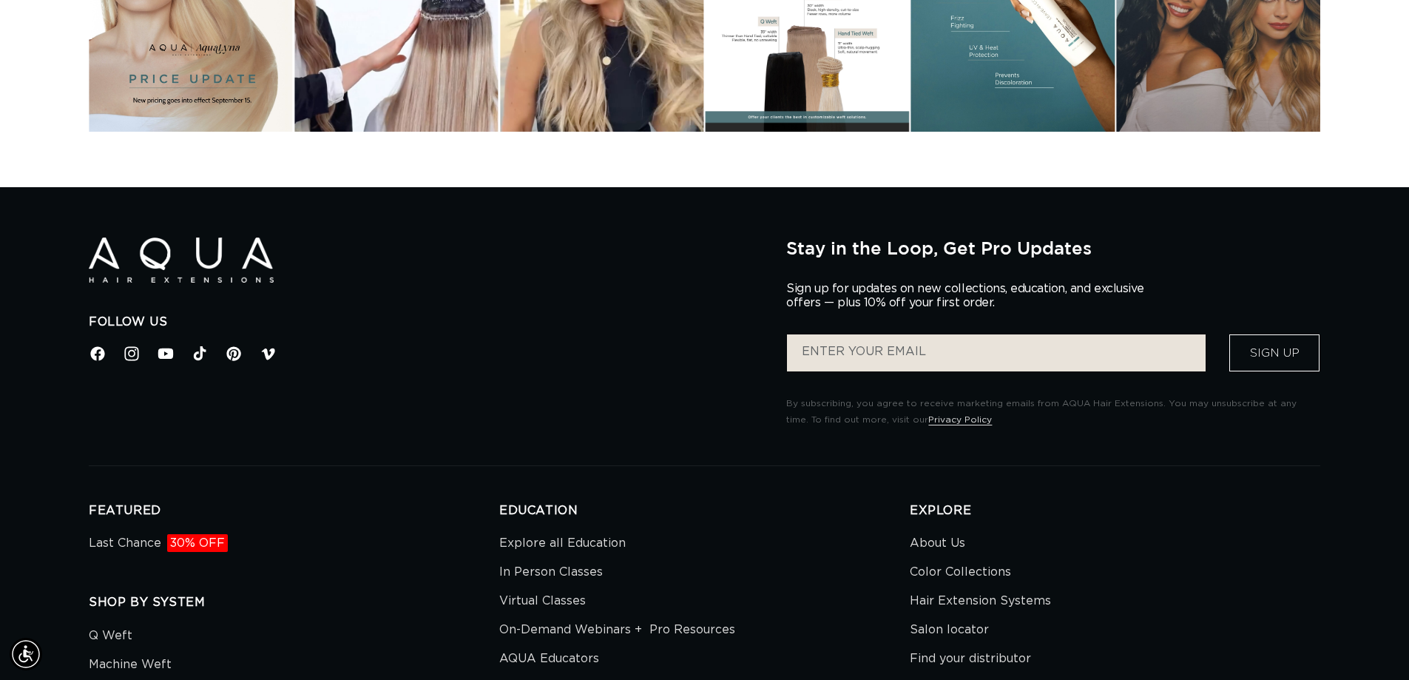
scroll to position [0, 2608]
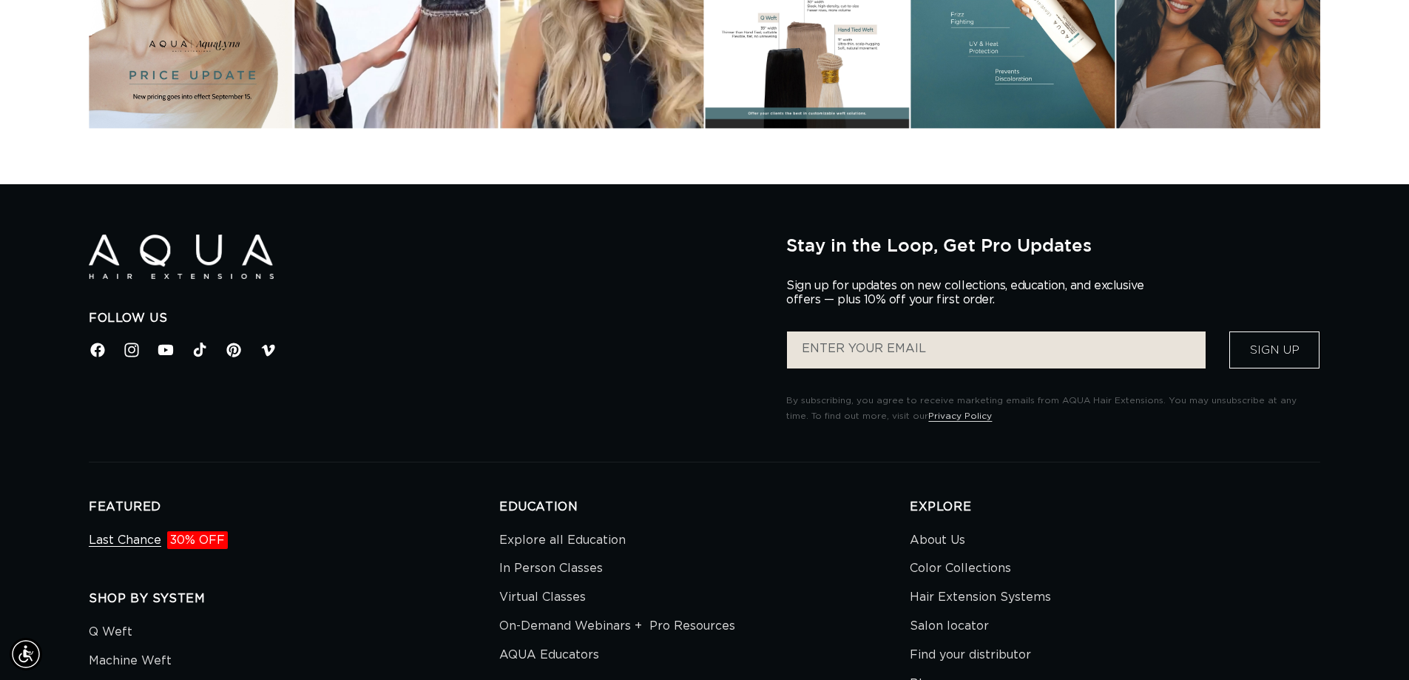
click at [156, 541] on link "Last Chance 30% OFF" at bounding box center [158, 542] width 139 height 25
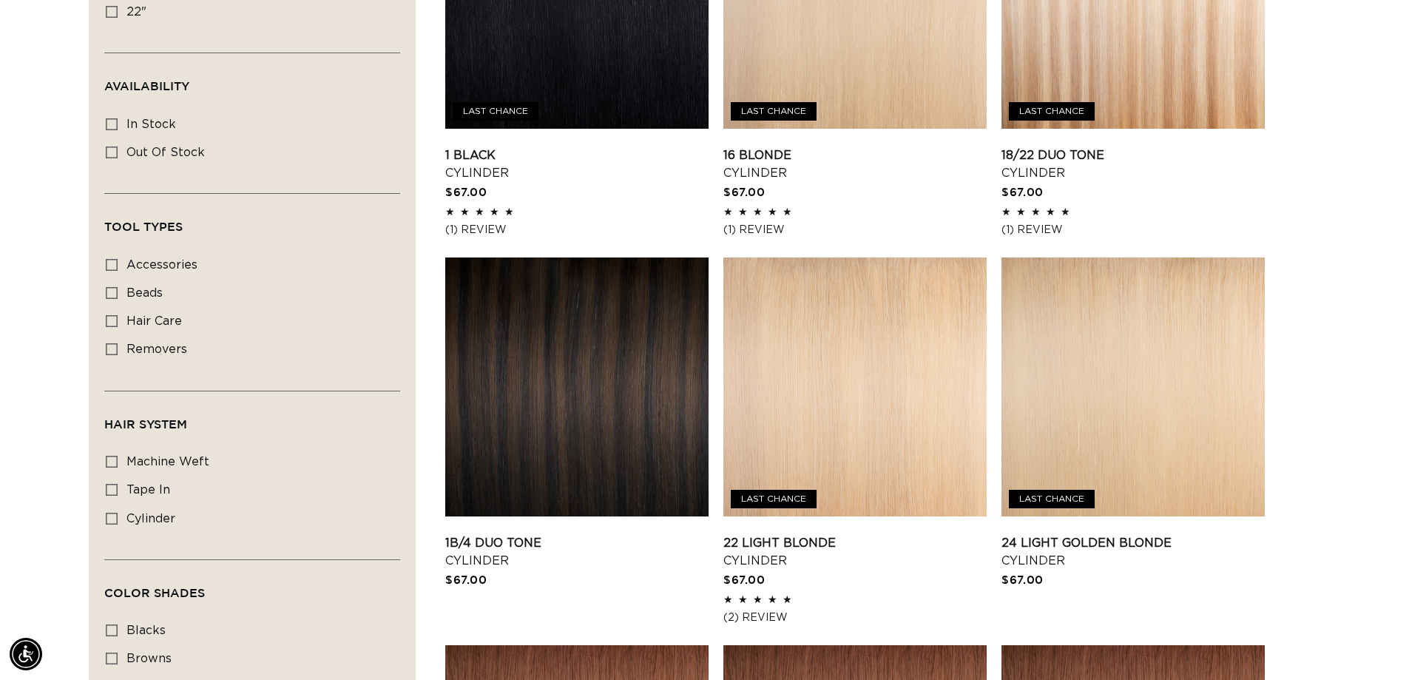
scroll to position [666, 0]
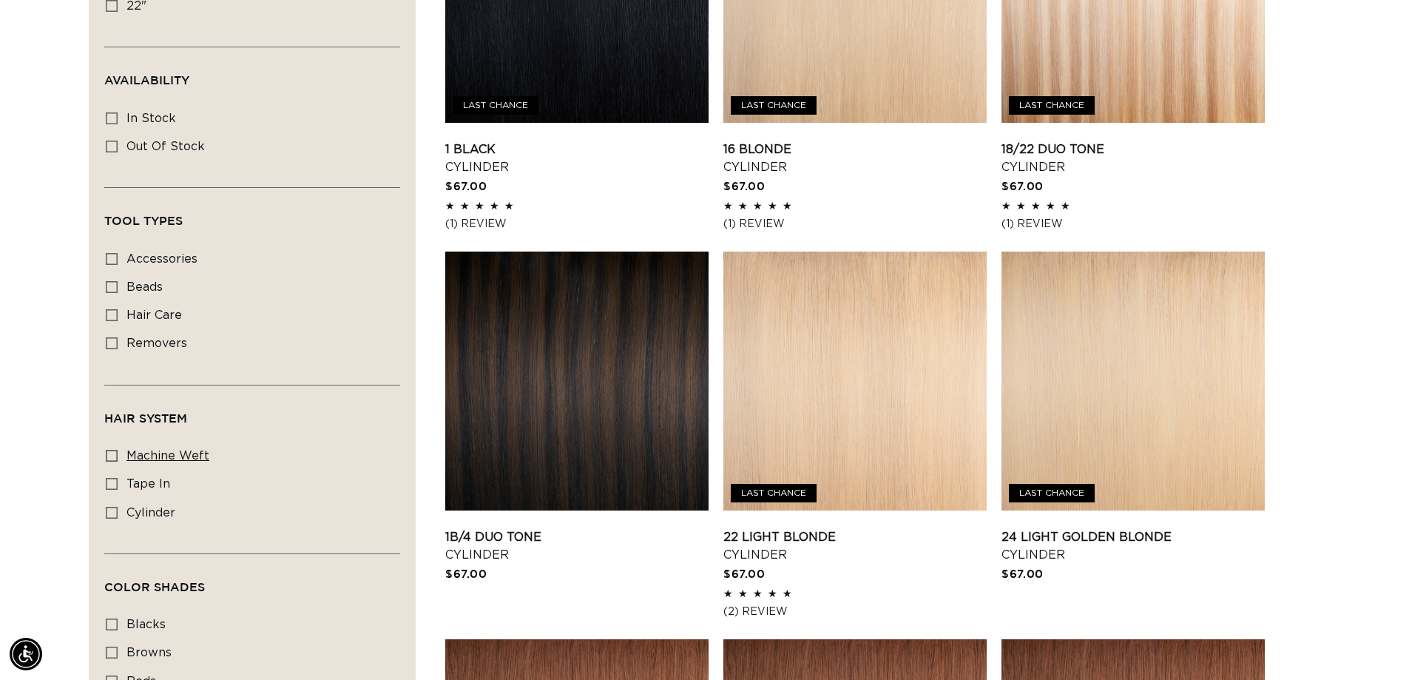
click at [109, 455] on icon at bounding box center [112, 456] width 12 height 12
click at [109, 455] on input "machine weft machine weft (2 products)" at bounding box center [112, 456] width 12 height 12
checkbox input "true"
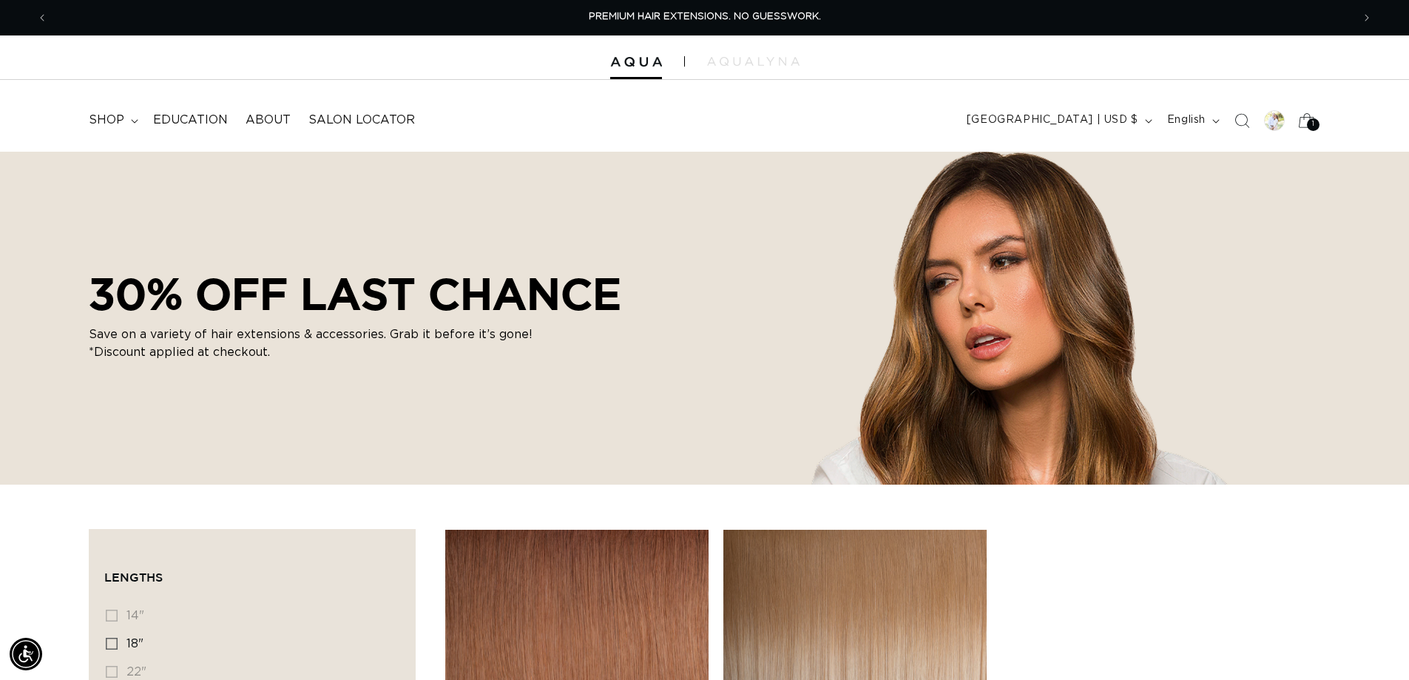
click at [1306, 118] on icon at bounding box center [1306, 120] width 35 height 35
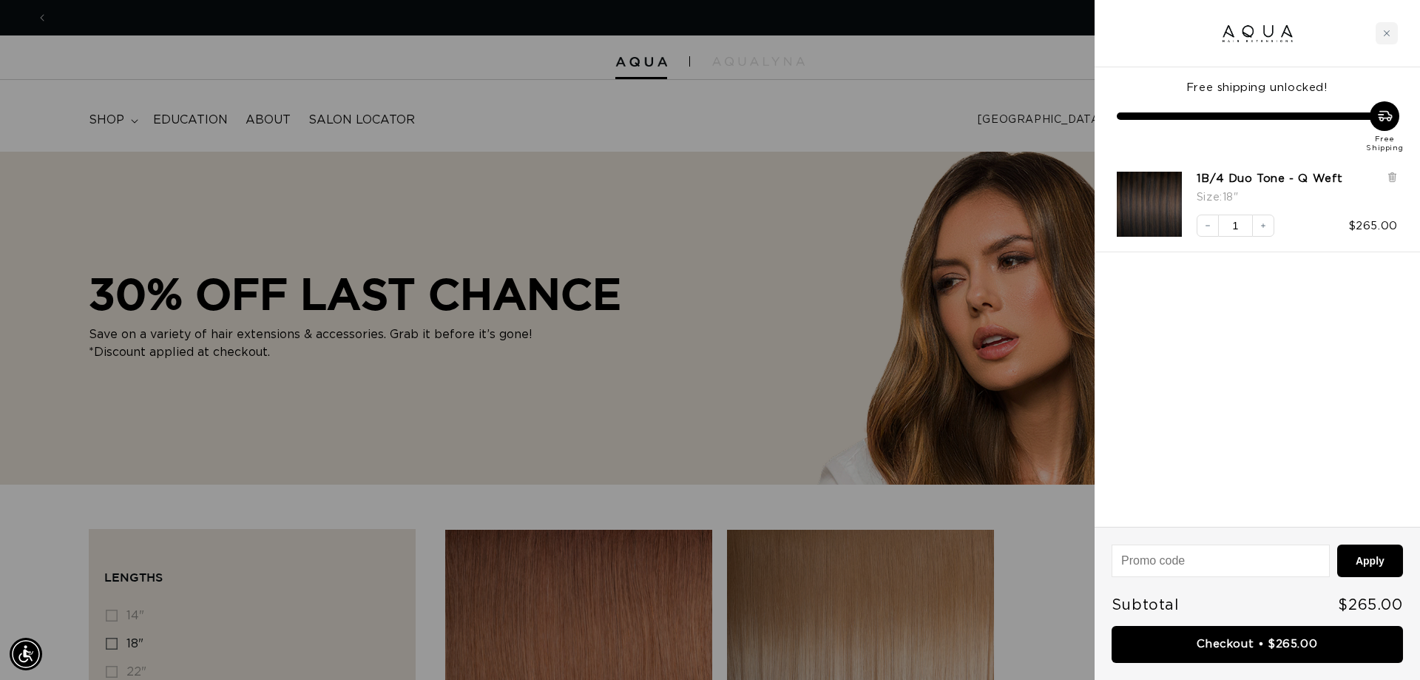
scroll to position [0, 2631]
click at [1278, 559] on input at bounding box center [1221, 560] width 217 height 31
type input "welcomeaqua"
click at [1374, 559] on button "Apply" at bounding box center [1370, 560] width 66 height 33
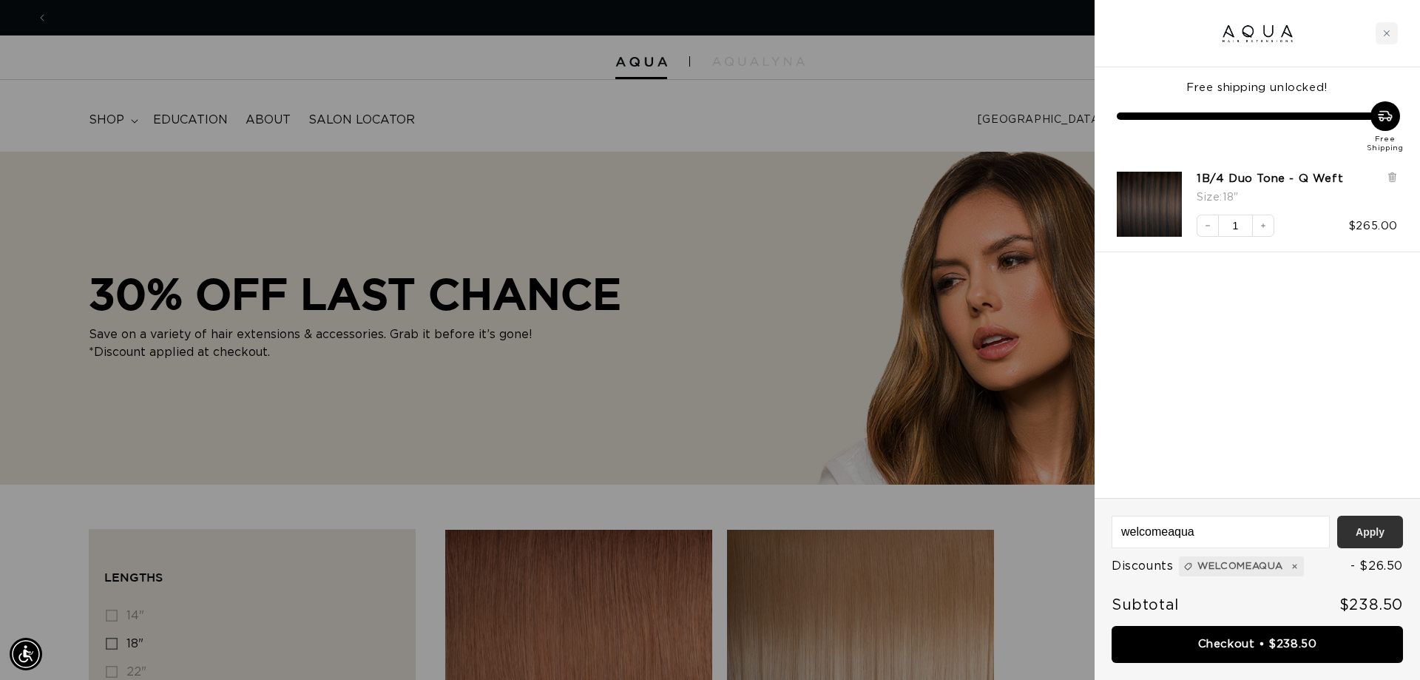
scroll to position [0, 2631]
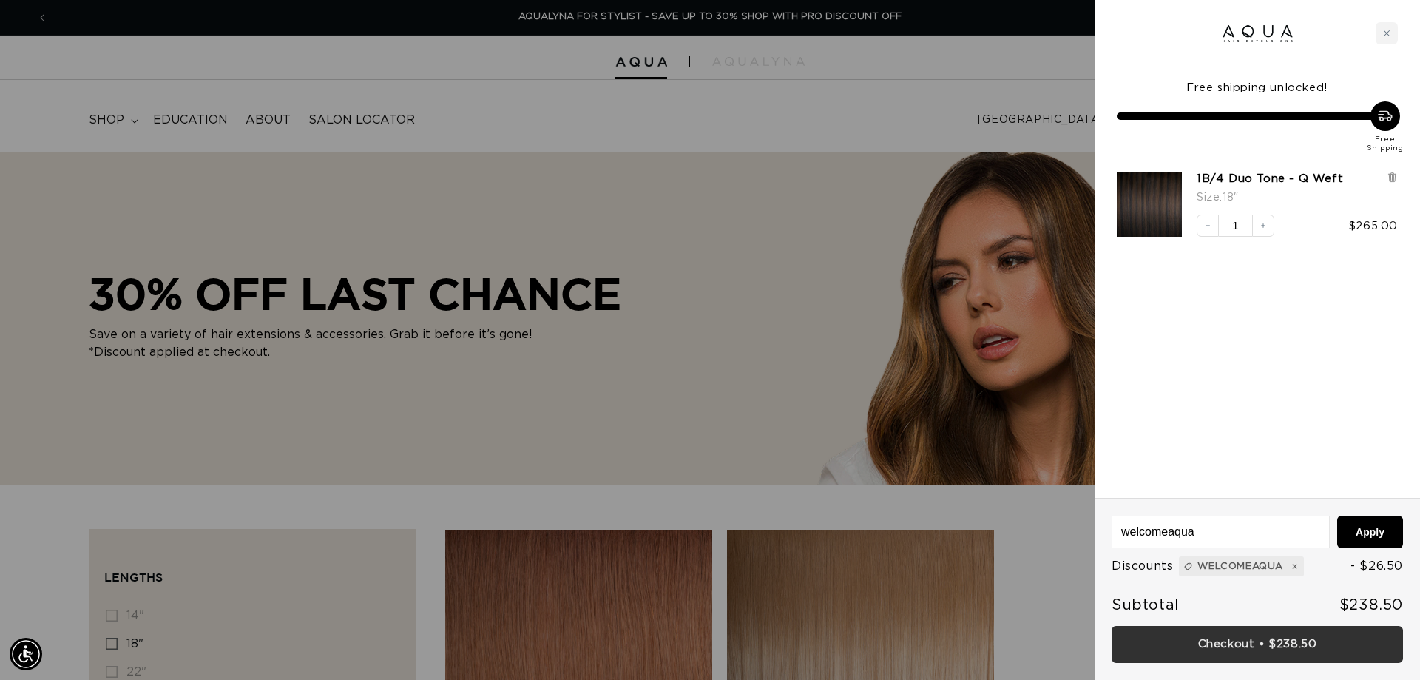
click at [1276, 651] on link "Checkout • $238.50" at bounding box center [1257, 645] width 291 height 38
